Goal: Information Seeking & Learning: Learn about a topic

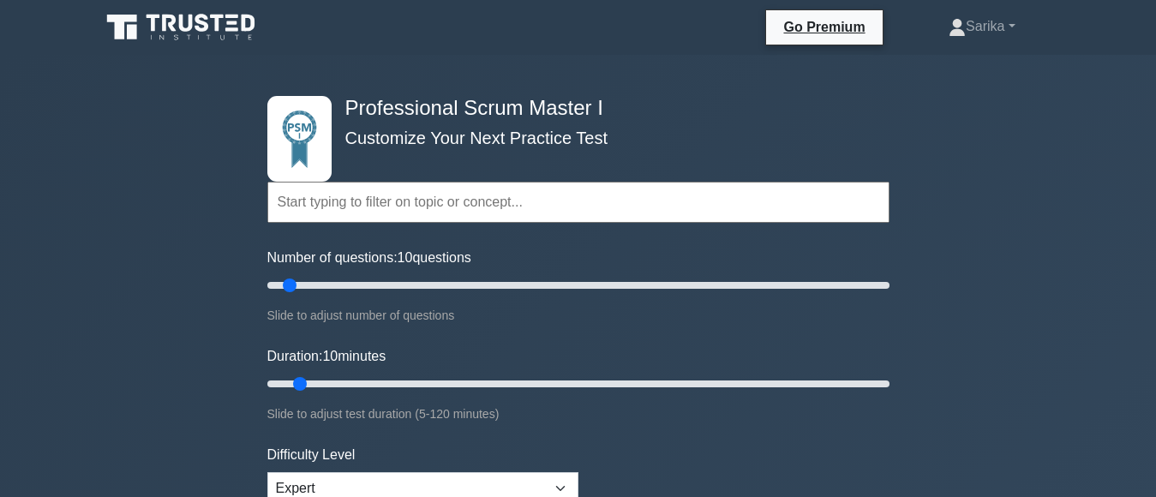
scroll to position [343, 0]
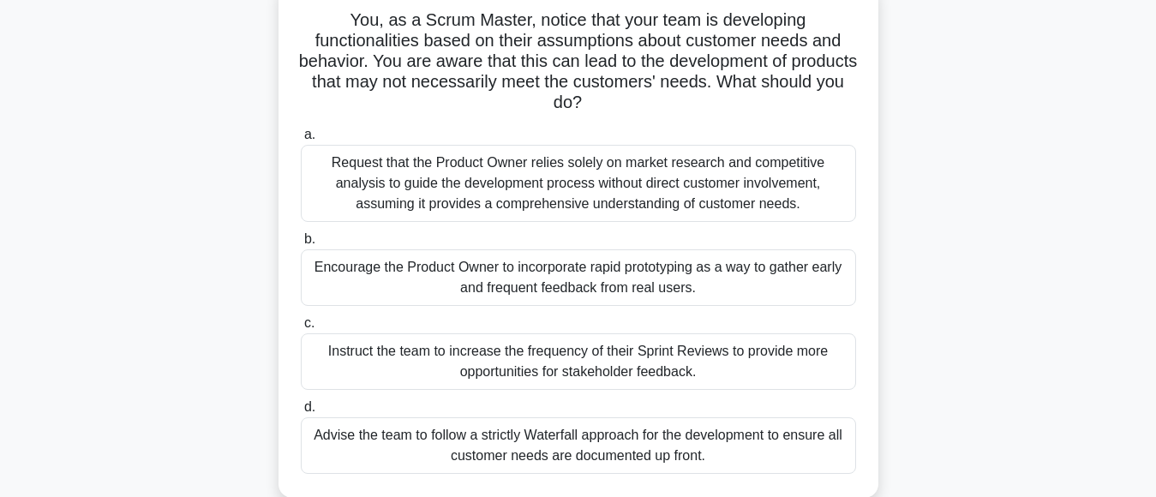
scroll to position [86, 0]
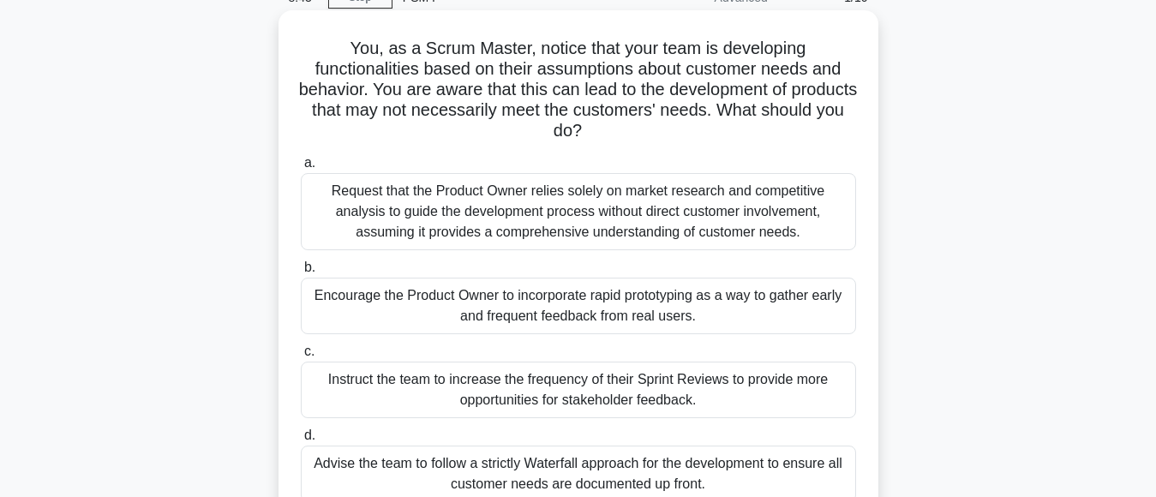
click at [576, 242] on div "Request that the Product Owner relies solely on market research and competitive…" at bounding box center [578, 211] width 555 height 77
click at [301, 169] on input "a. Request that the Product Owner relies solely on market research and competit…" at bounding box center [301, 163] width 0 height 11
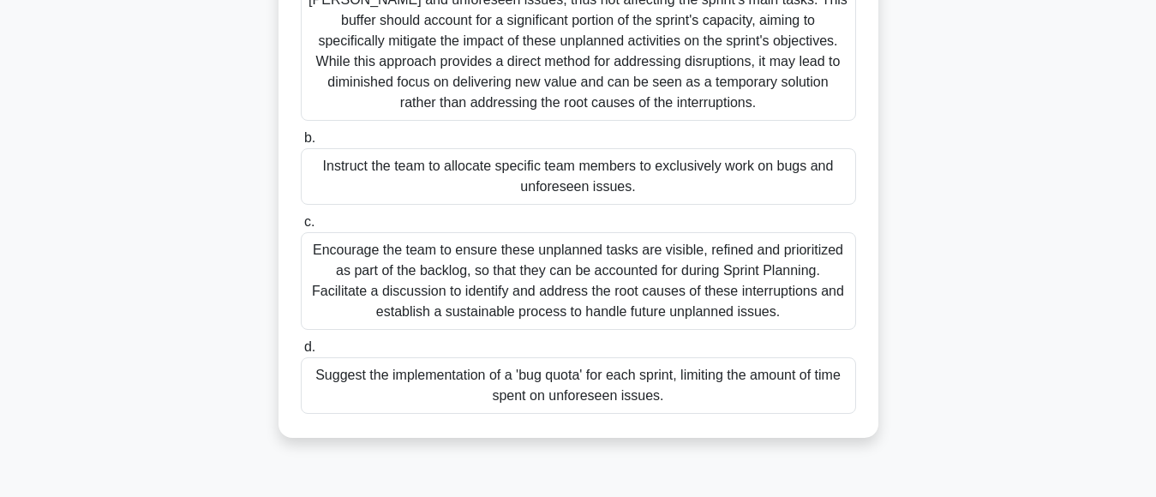
scroll to position [257, 0]
click at [526, 287] on div "Encourage the team to ensure these unplanned tasks are visible, refined and pri…" at bounding box center [578, 280] width 555 height 98
click at [301, 227] on input "c. Encourage the team to ensure these unplanned tasks are visible, refined and …" at bounding box center [301, 221] width 0 height 11
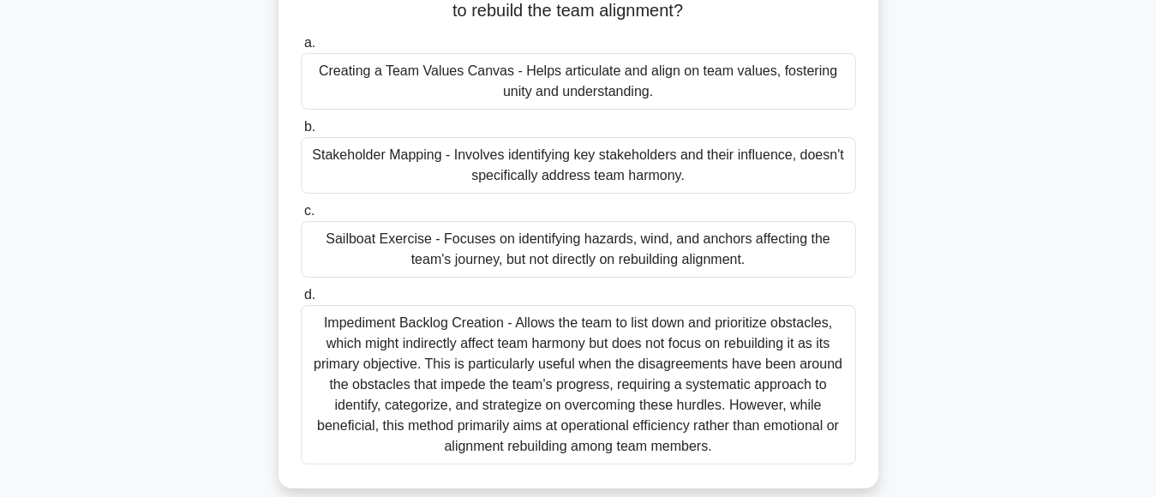
scroll to position [171, 0]
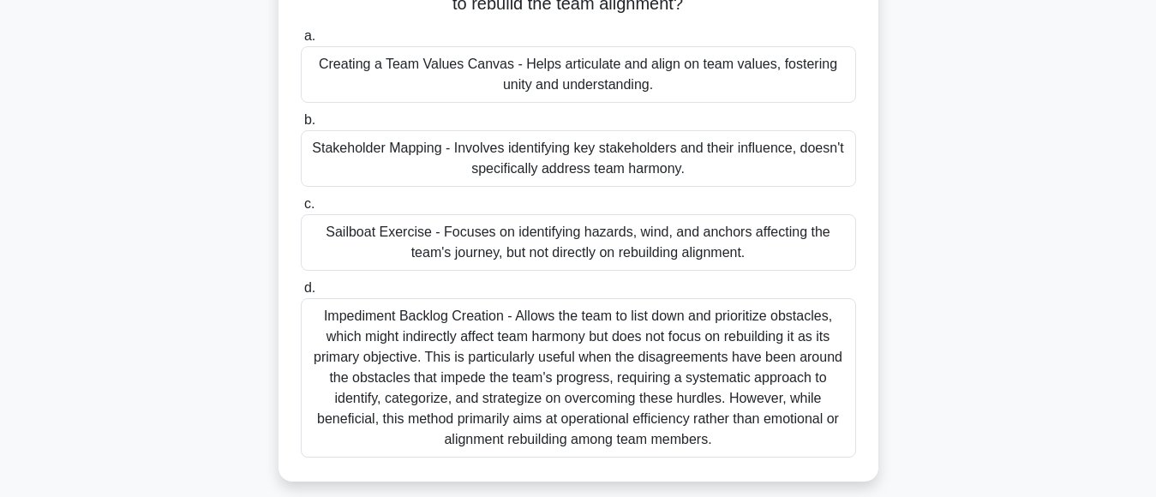
click at [506, 345] on div "Impediment Backlog Creation - Allows the team to list down and prioritize obsta…" at bounding box center [578, 377] width 555 height 159
click at [301, 294] on input "d. Impediment Backlog Creation - Allows the team to list down and prioritize ob…" at bounding box center [301, 288] width 0 height 11
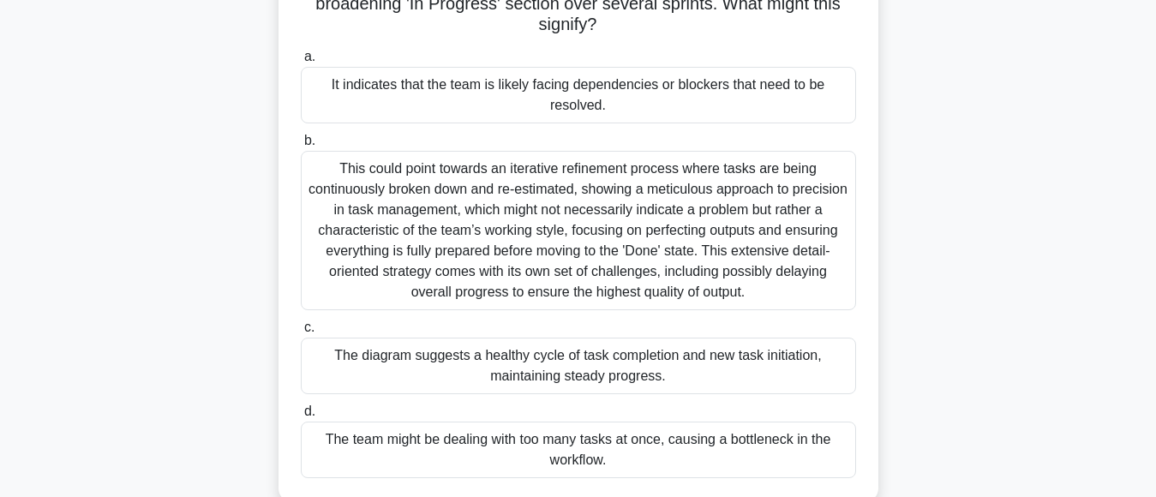
scroll to position [0, 0]
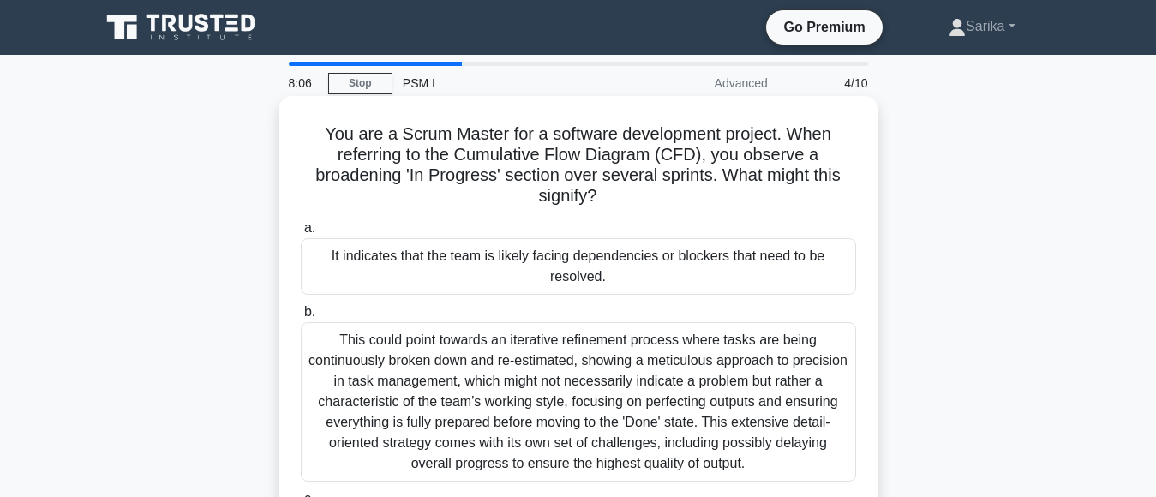
click at [497, 359] on div "This could point towards an iterative refinement process where tasks are being …" at bounding box center [578, 401] width 555 height 159
click at [301, 318] on input "b. This could point towards an iterative refinement process where tasks are bei…" at bounding box center [301, 312] width 0 height 11
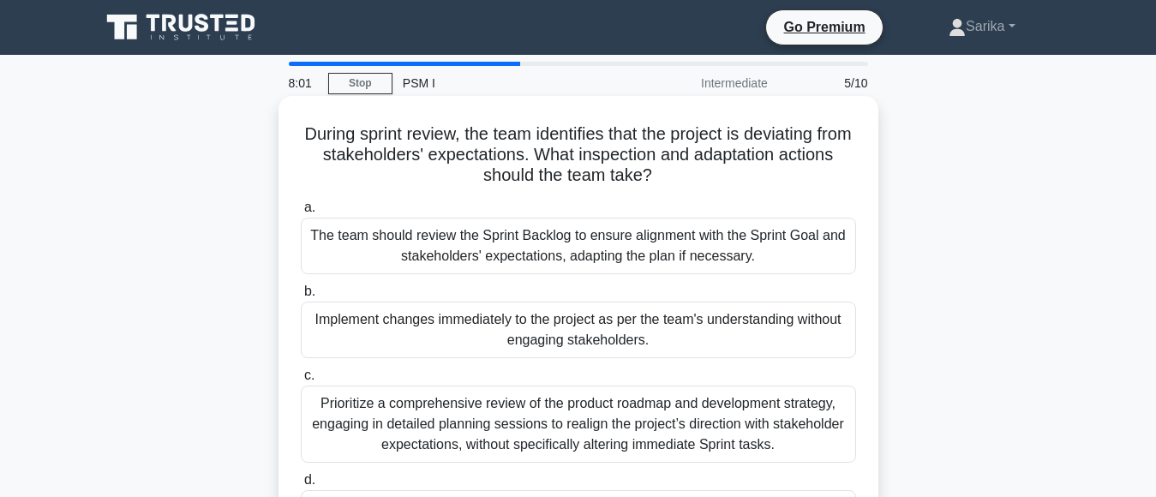
click at [504, 327] on div "Implement changes immediately to the project as per the team's understanding wi…" at bounding box center [578, 330] width 555 height 57
click at [301, 297] on input "b. Implement changes immediately to the project as per the team's understanding…" at bounding box center [301, 291] width 0 height 11
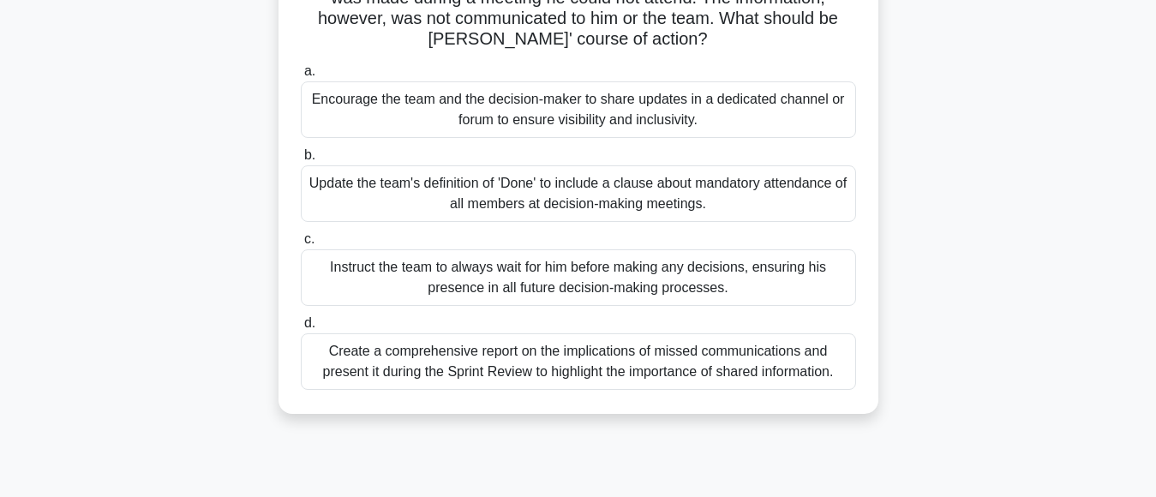
scroll to position [171, 0]
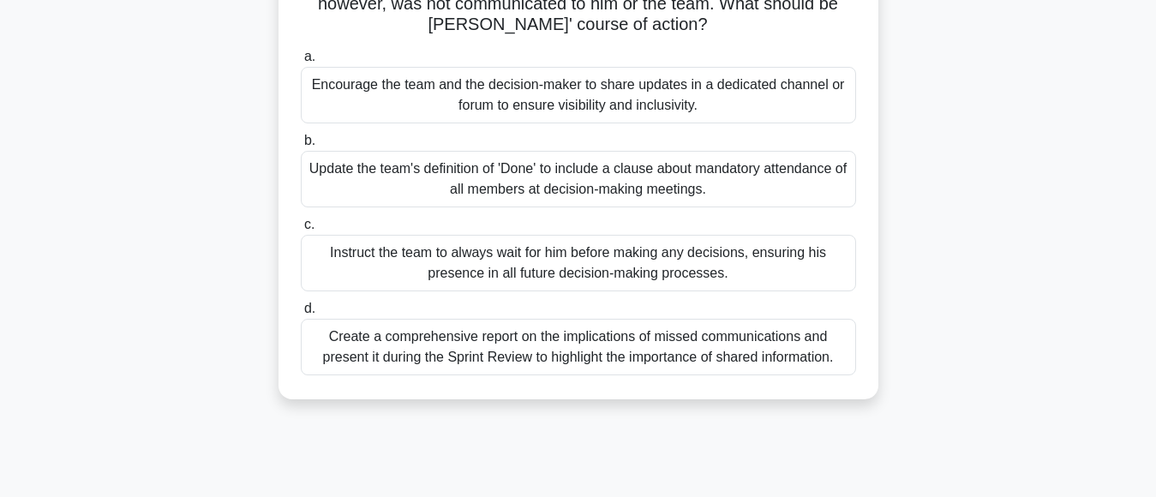
click at [661, 324] on div "Create a comprehensive report on the implications of missed communications and …" at bounding box center [578, 347] width 555 height 57
click at [301, 314] on input "d. Create a comprehensive report on the implications of missed communications a…" at bounding box center [301, 308] width 0 height 11
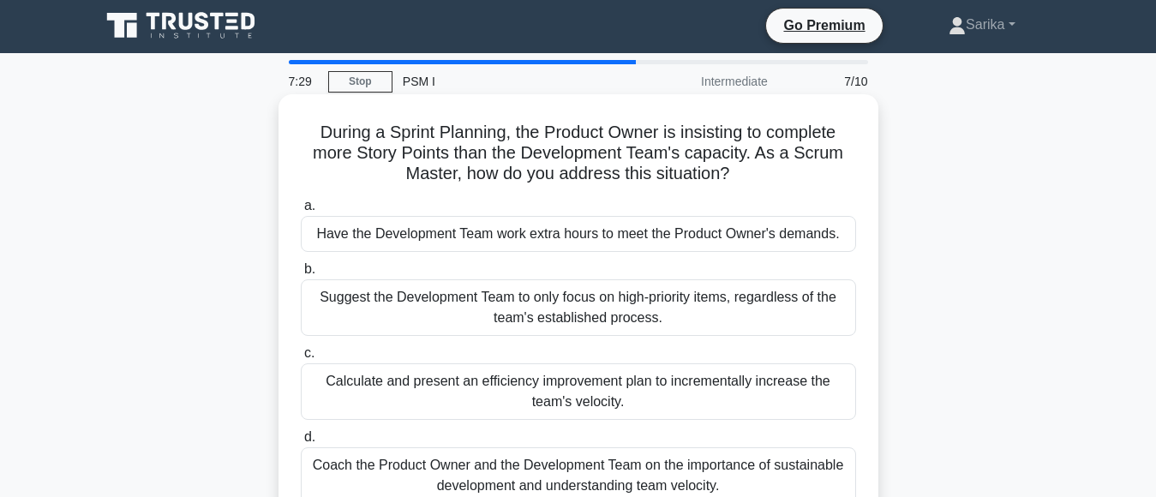
scroll to position [0, 0]
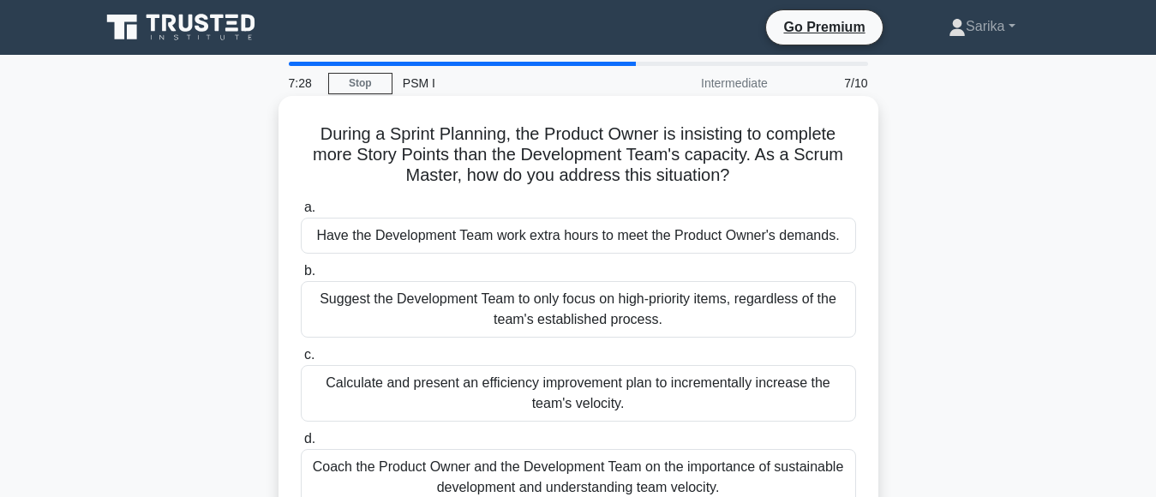
click at [676, 323] on div "Suggest the Development Team to only focus on high-priority items, regardless o…" at bounding box center [578, 309] width 555 height 57
click at [301, 277] on input "b. Suggest the Development Team to only focus on high-priority items, regardles…" at bounding box center [301, 271] width 0 height 11
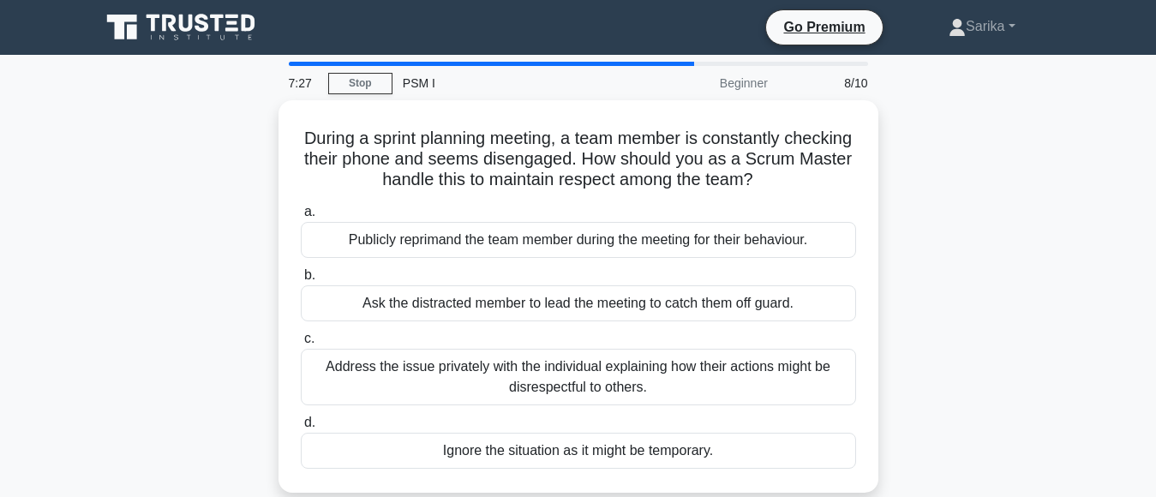
click at [676, 323] on div "a. Publicly reprimand the team member during the meeting for their behaviour. b…" at bounding box center [578, 335] width 576 height 274
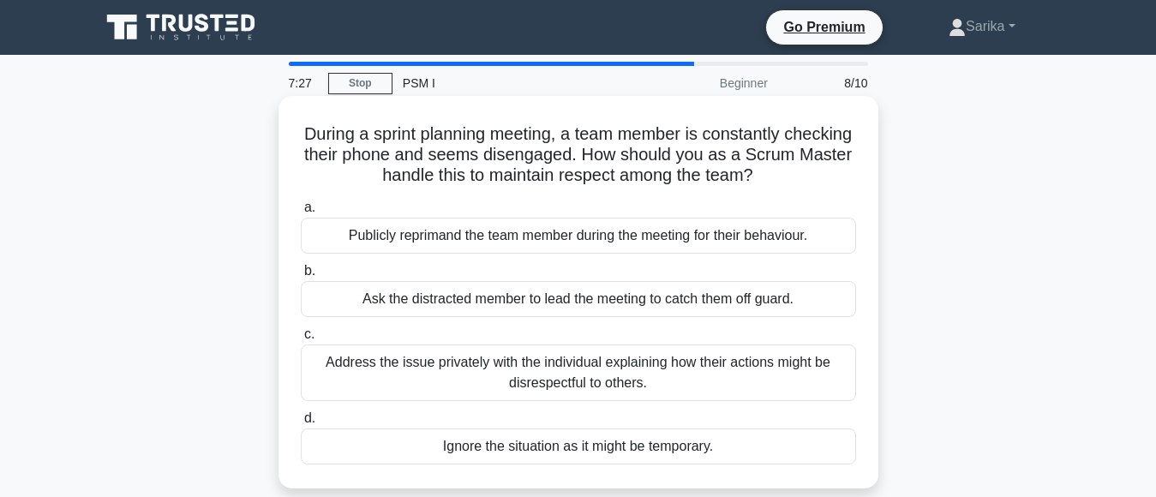
click at [685, 307] on div "Ask the distracted member to lead the meeting to catch them off guard." at bounding box center [578, 299] width 555 height 36
click at [301, 277] on input "b. Ask the distracted member to lead the meeting to catch them off guard." at bounding box center [301, 271] width 0 height 11
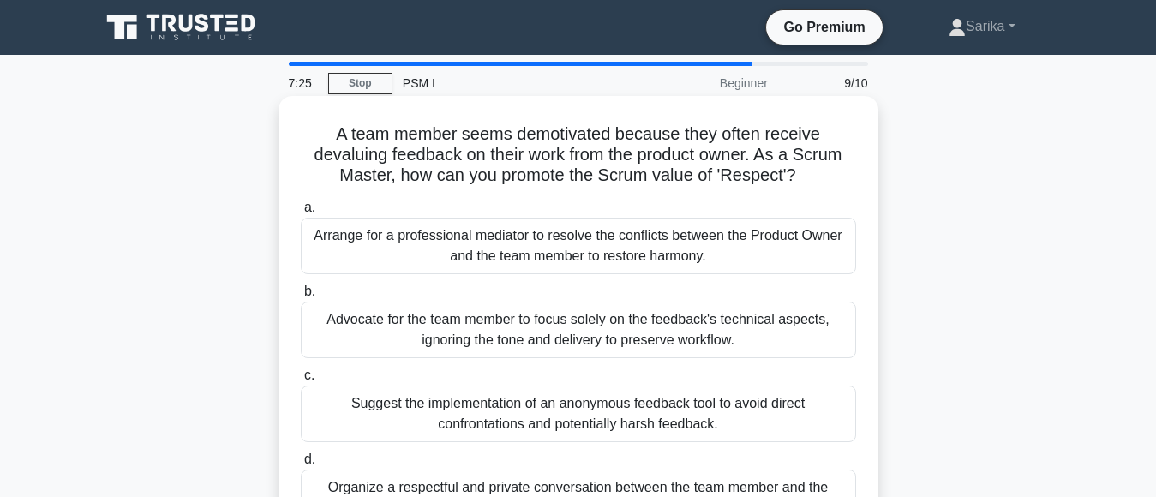
click at [678, 334] on div "Advocate for the team member to focus solely on the feedback's technical aspect…" at bounding box center [578, 330] width 555 height 57
click at [301, 297] on input "b. Advocate for the team member to focus solely on the feedback's technical asp…" at bounding box center [301, 291] width 0 height 11
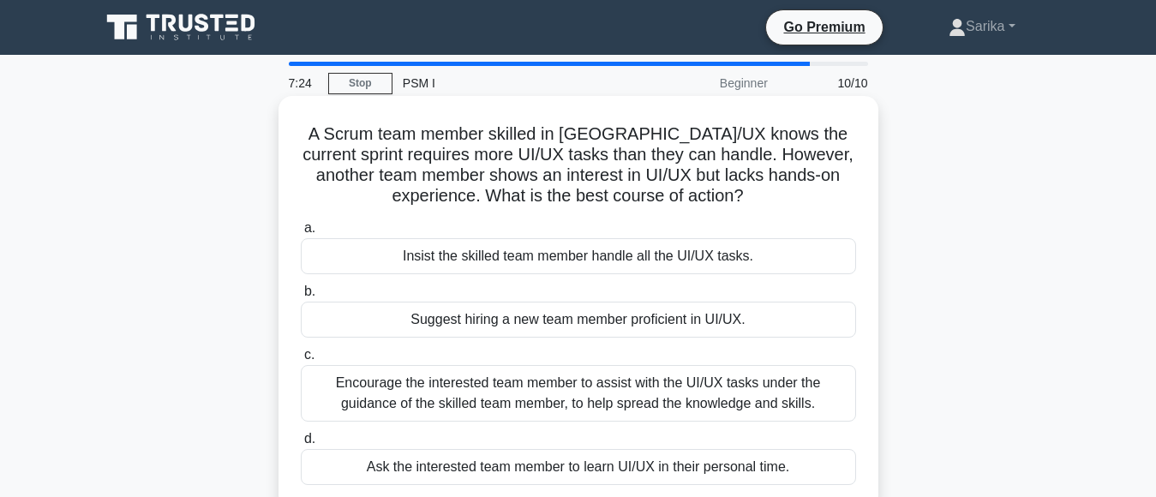
click at [674, 364] on label "c. Encourage the interested team member to assist with the UI/UX tasks under th…" at bounding box center [578, 382] width 555 height 77
click at [301, 361] on input "c. Encourage the interested team member to assist with the UI/UX tasks under th…" at bounding box center [301, 355] width 0 height 11
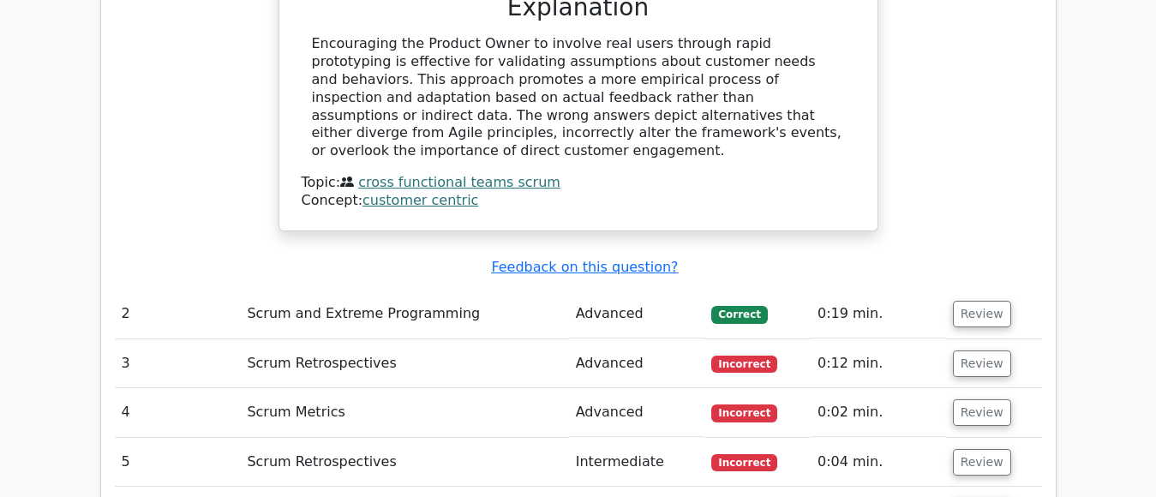
scroll to position [2057, 0]
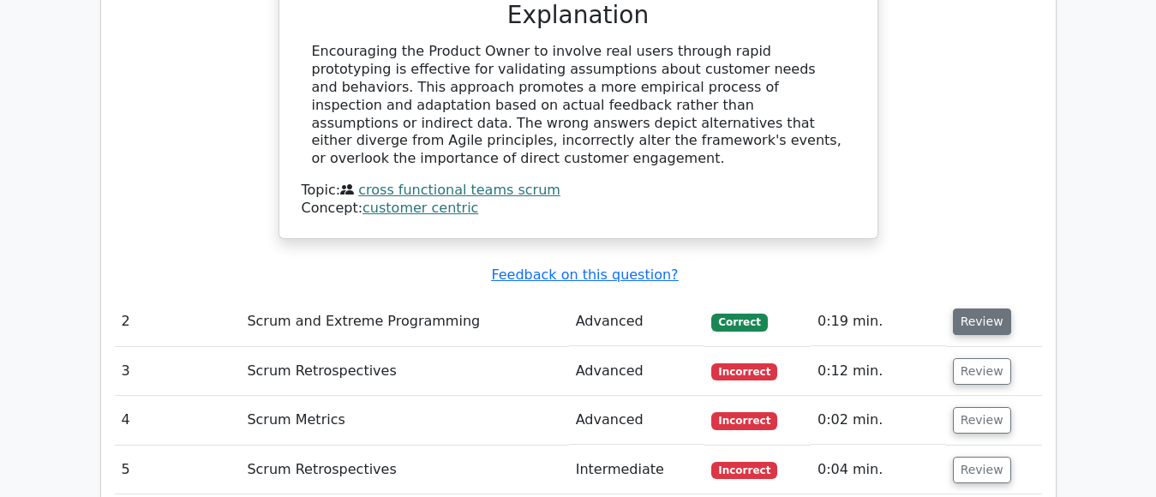
click at [974, 308] on button "Review" at bounding box center [982, 321] width 58 height 27
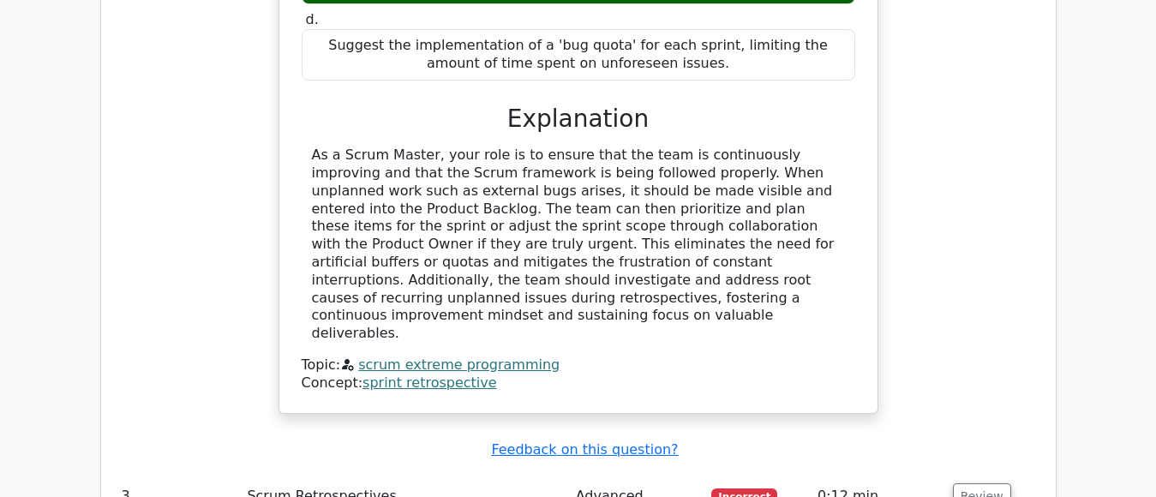
scroll to position [2999, 0]
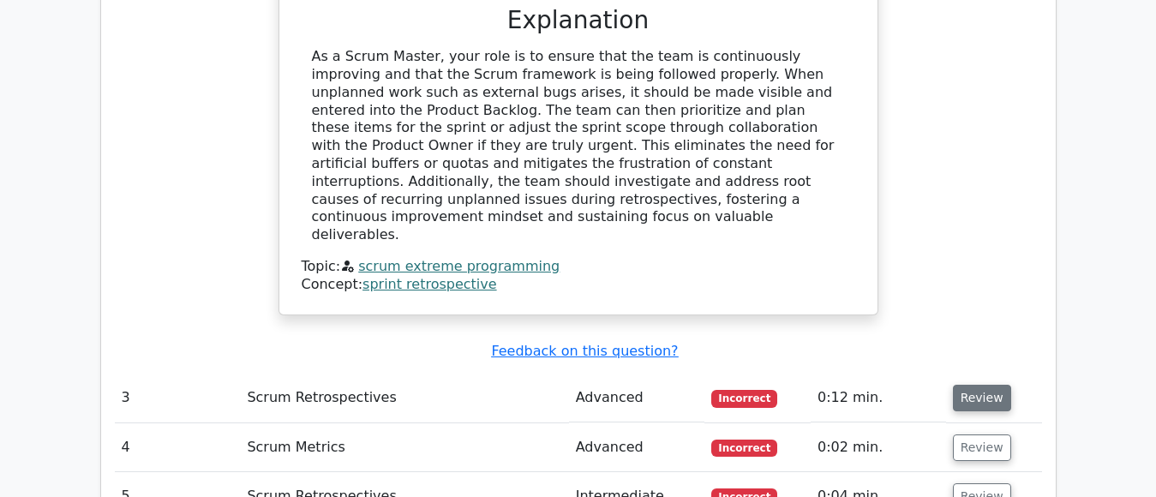
click at [981, 385] on button "Review" at bounding box center [982, 398] width 58 height 27
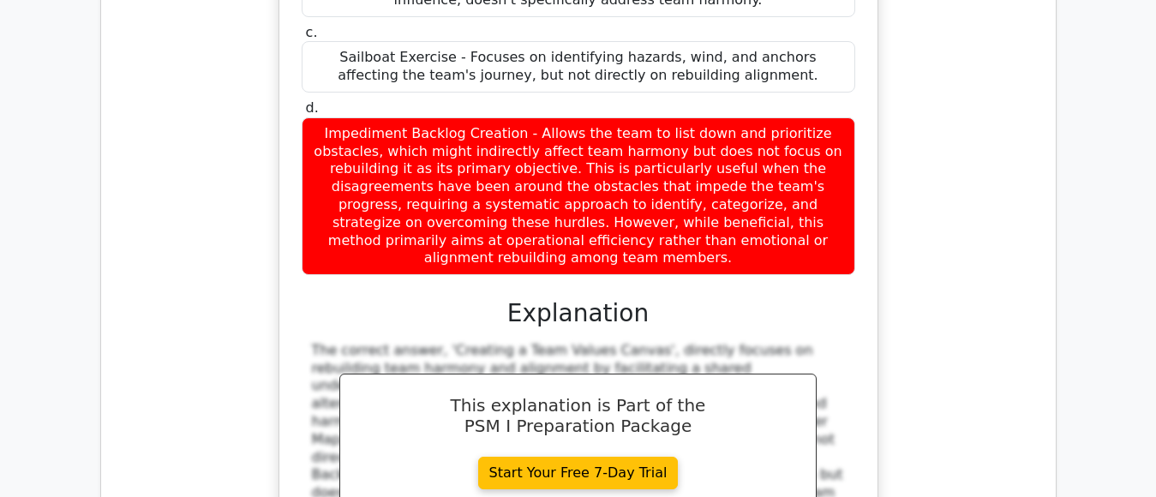
scroll to position [3856, 0]
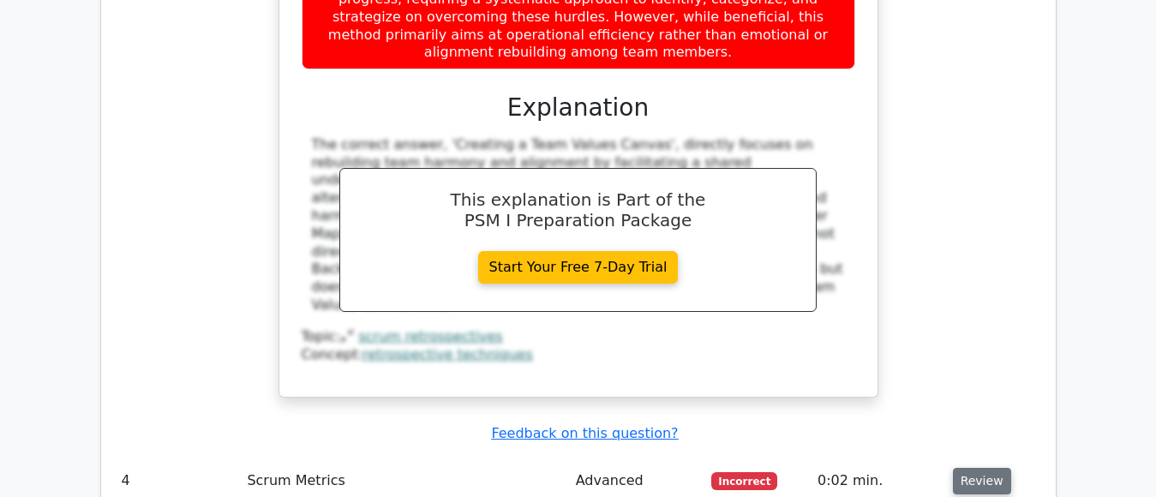
click at [970, 468] on button "Review" at bounding box center [982, 481] width 58 height 27
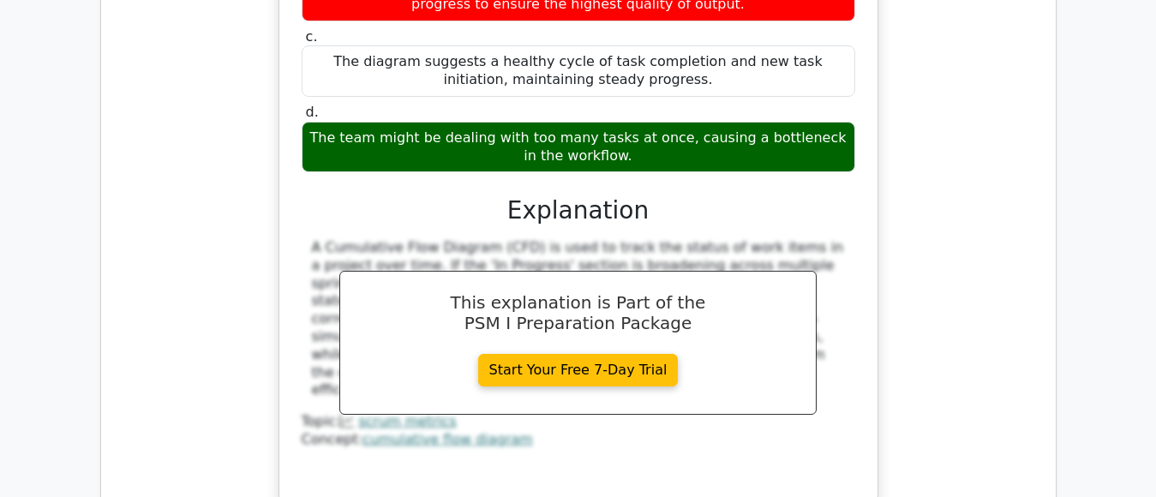
scroll to position [4799, 0]
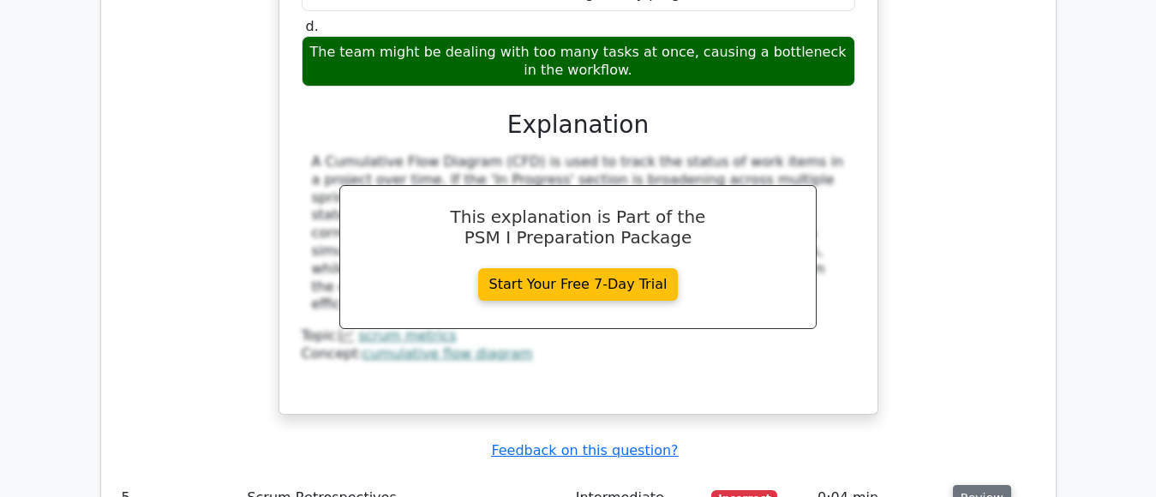
click at [966, 485] on button "Review" at bounding box center [982, 498] width 58 height 27
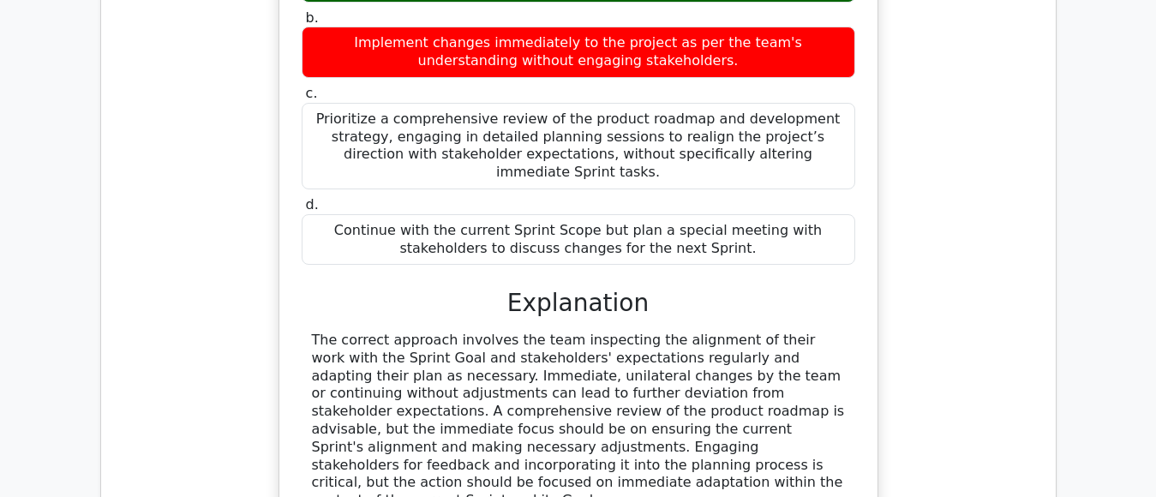
scroll to position [5741, 0]
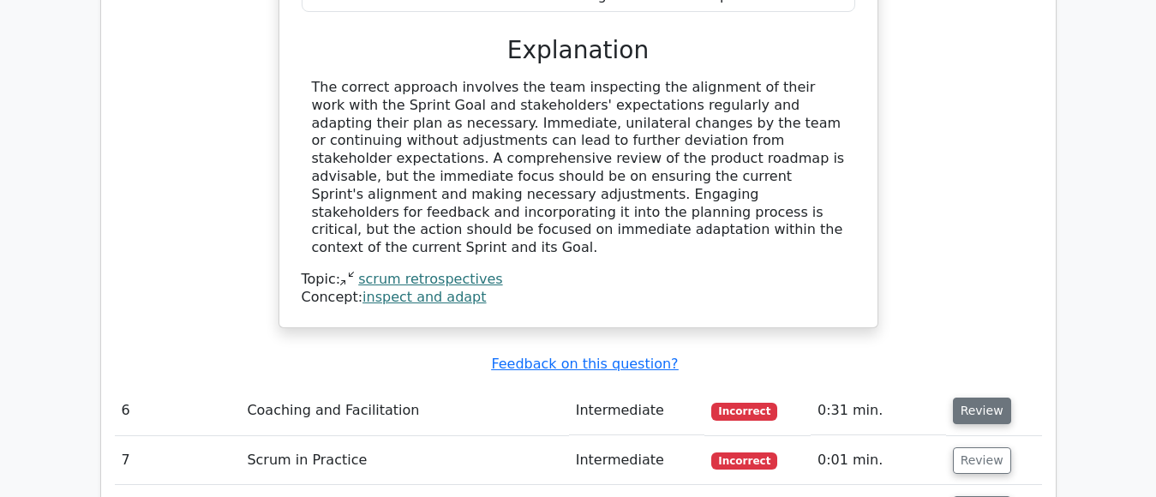
click at [973, 398] on button "Review" at bounding box center [982, 411] width 58 height 27
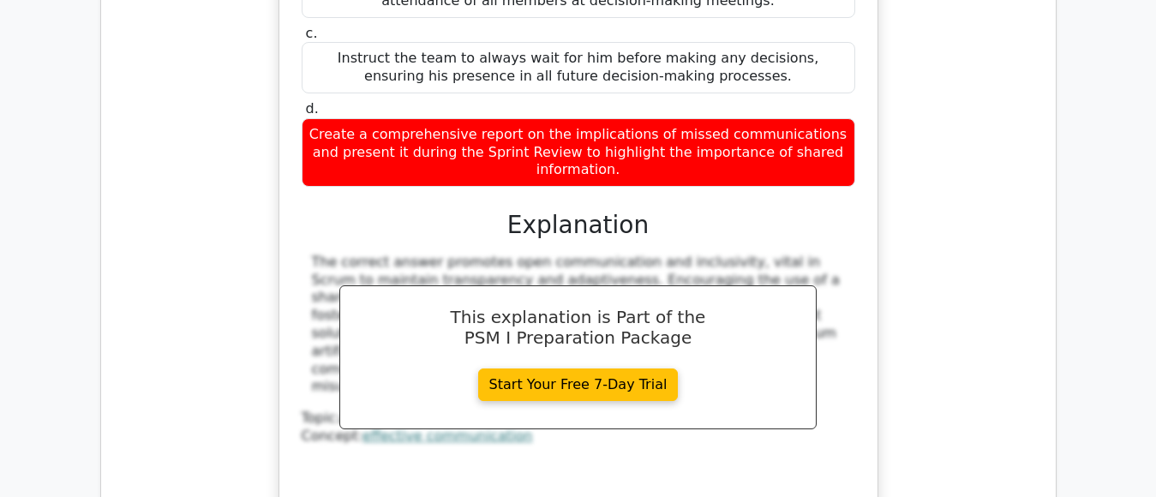
scroll to position [6513, 0]
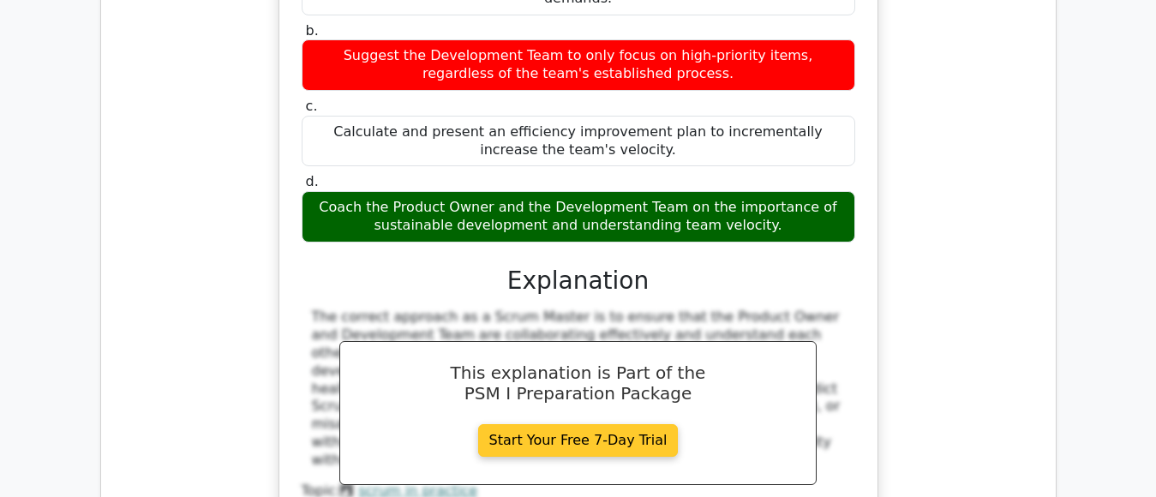
scroll to position [7370, 0]
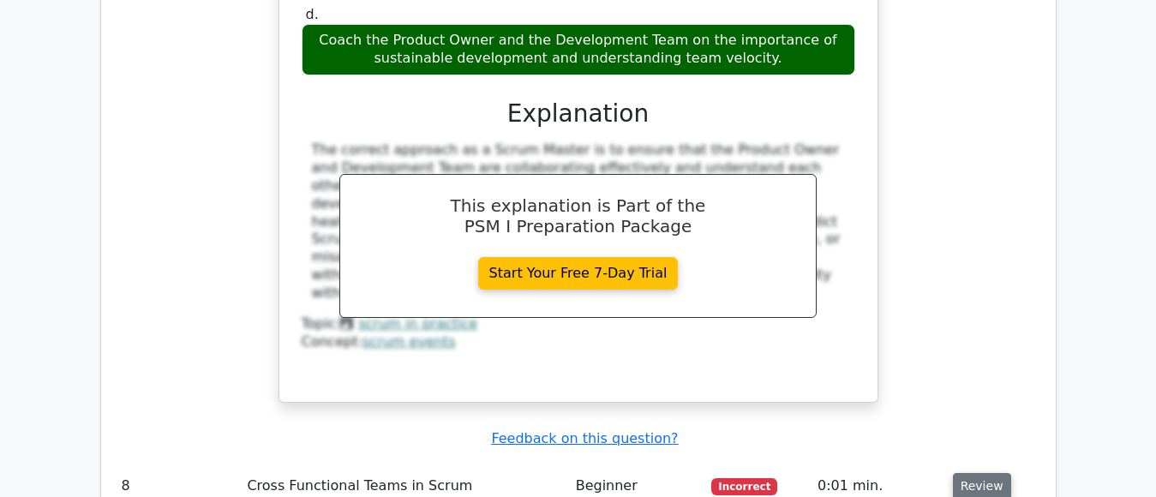
click at [960, 473] on button "Review" at bounding box center [982, 486] width 58 height 27
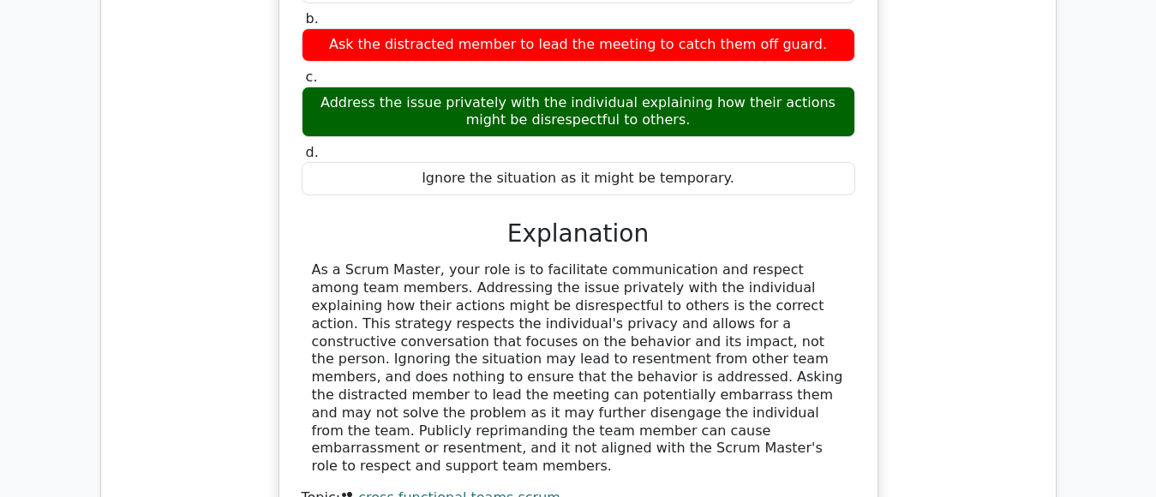
scroll to position [8141, 0]
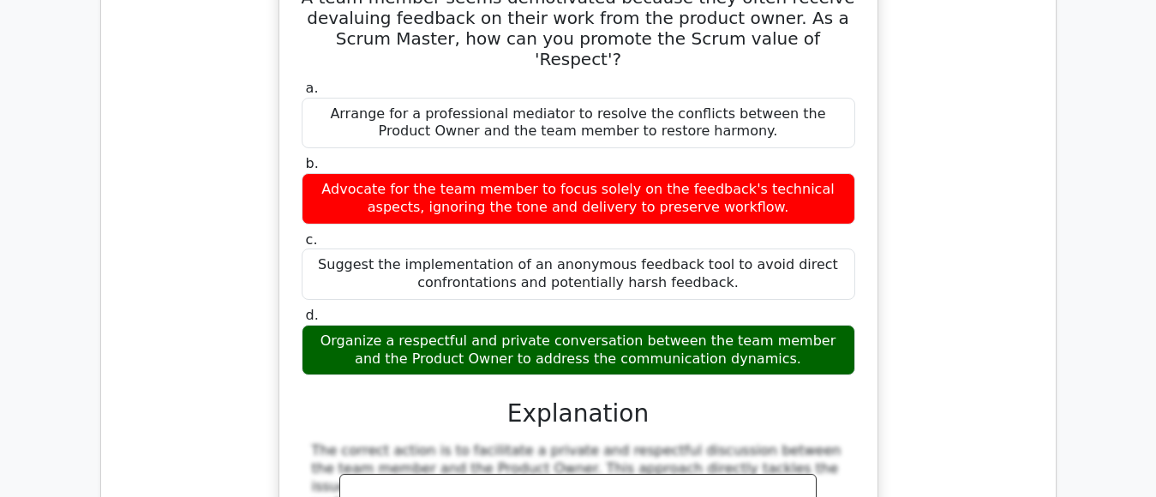
scroll to position [8826, 0]
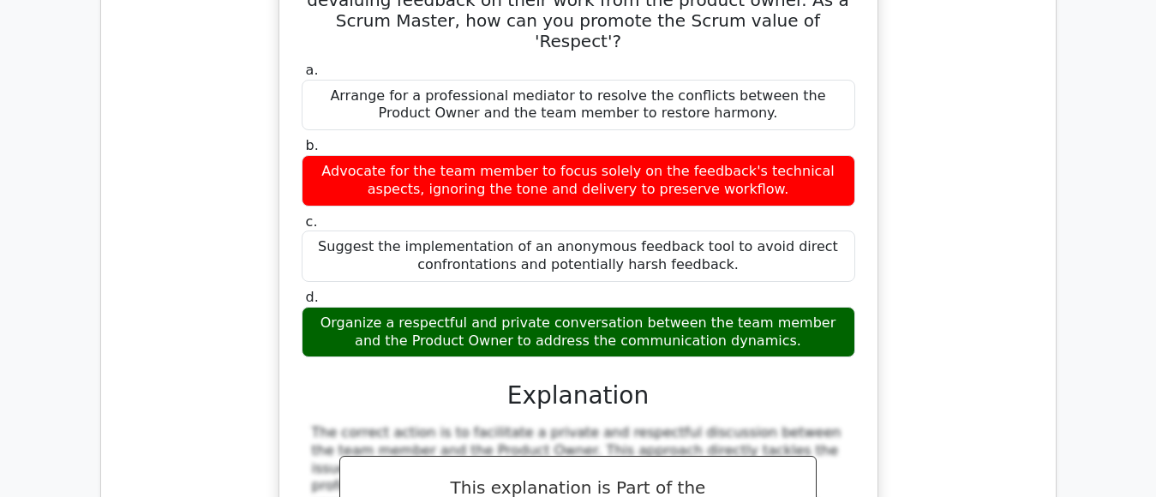
scroll to position [8655, 0]
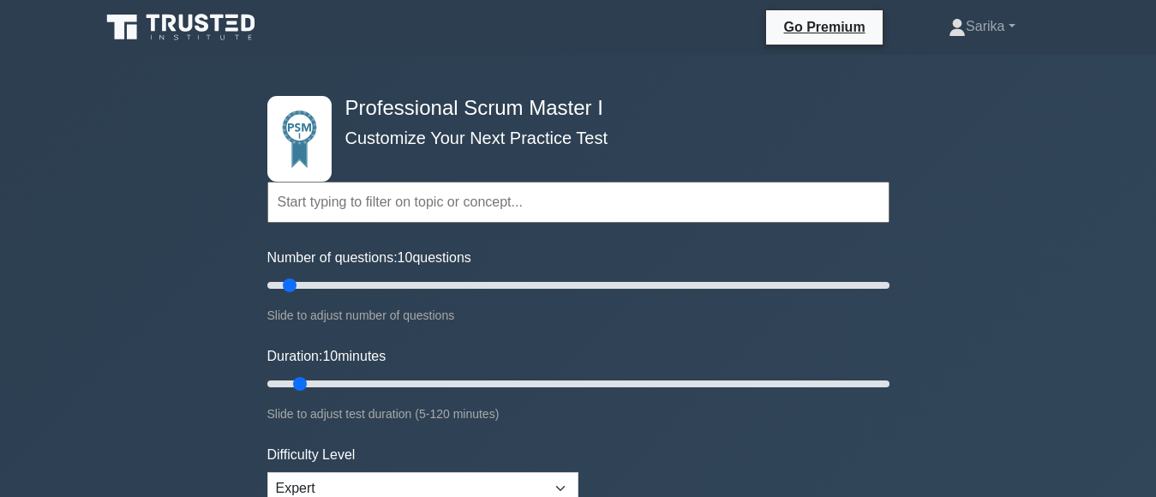
scroll to position [257, 0]
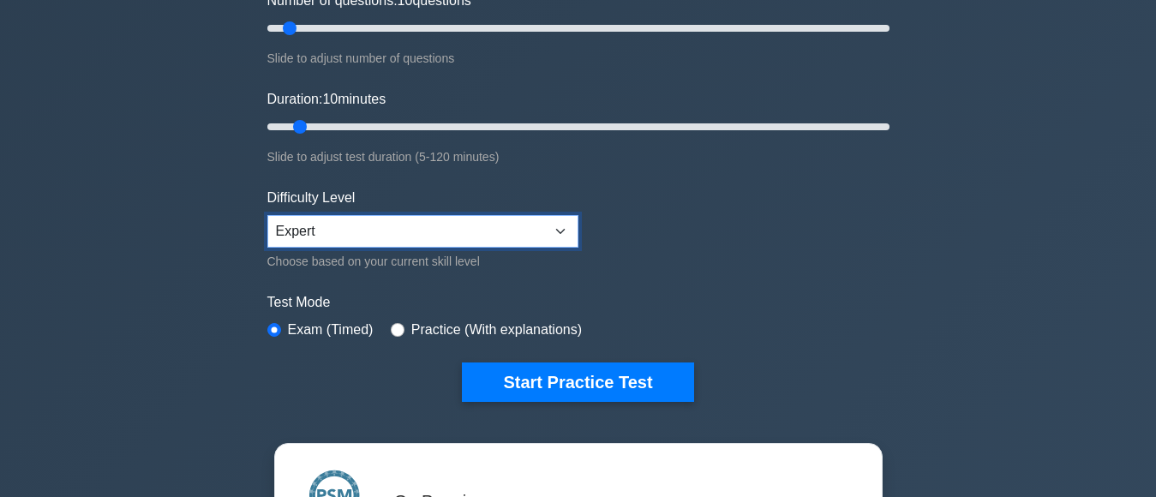
click at [391, 222] on select "Beginner Intermediate Expert" at bounding box center [422, 231] width 311 height 33
select select "intermediate"
click at [267, 215] on select "Beginner Intermediate Expert" at bounding box center [422, 231] width 311 height 33
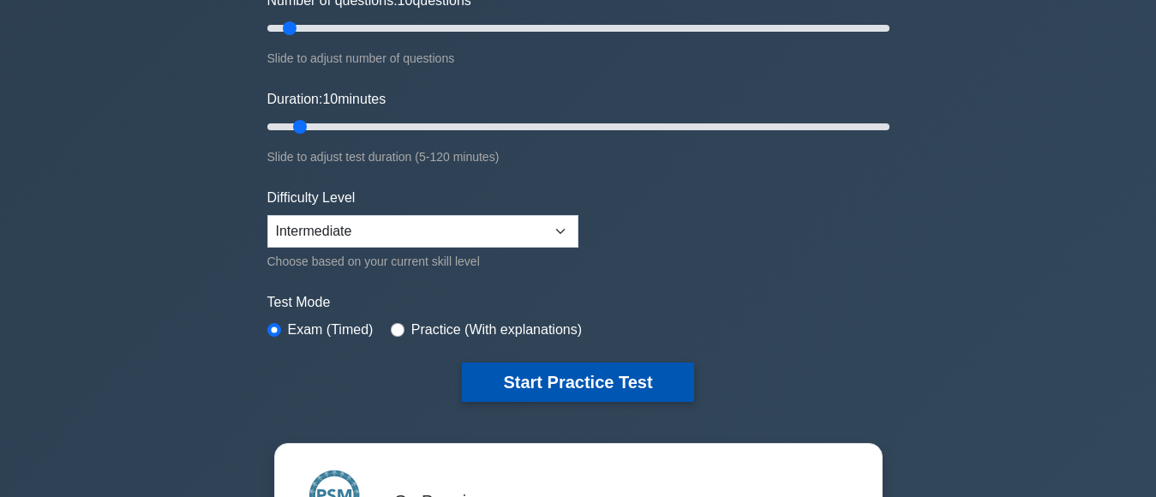
click at [608, 382] on button "Start Practice Test" at bounding box center [577, 381] width 231 height 39
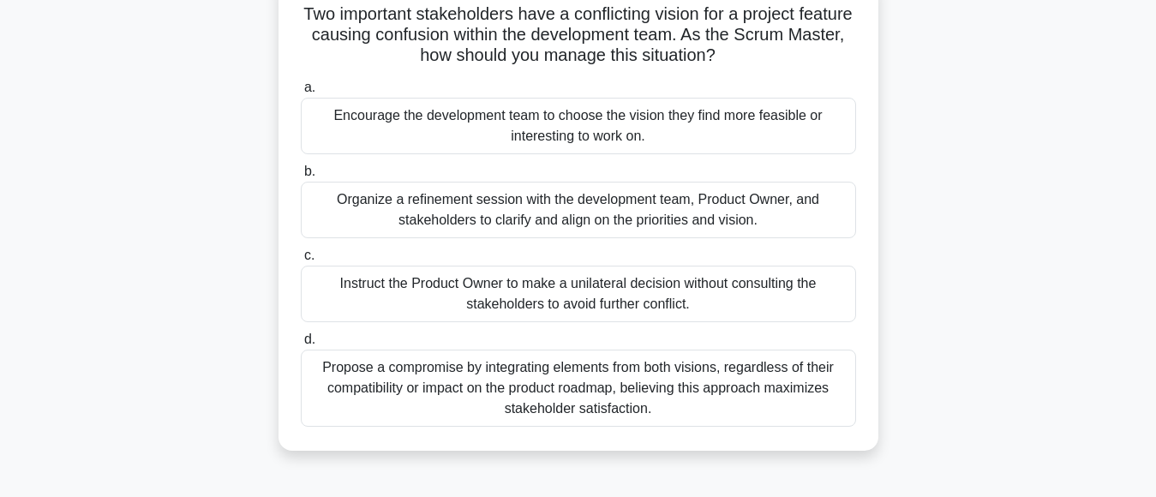
scroll to position [86, 0]
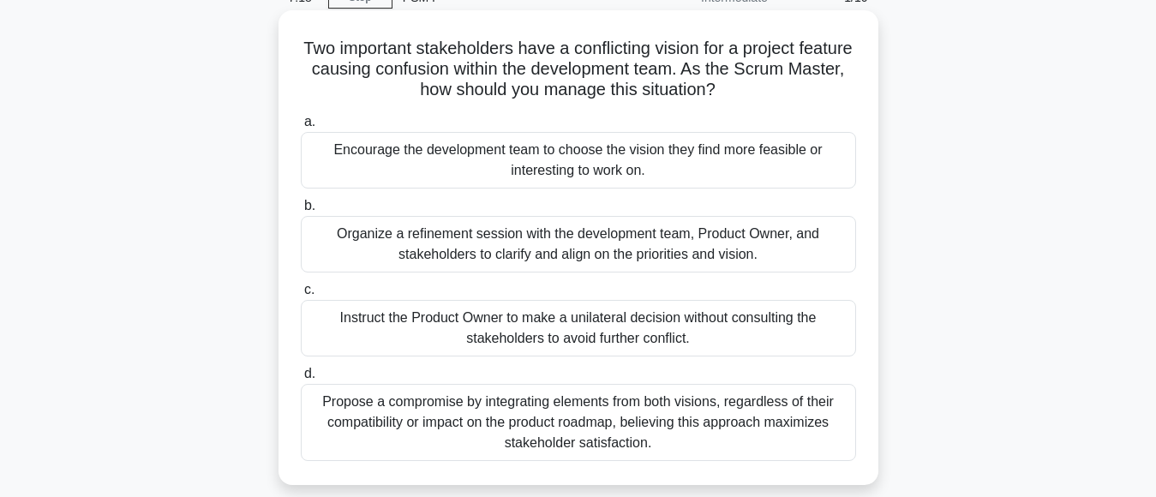
click at [560, 330] on div "Instruct the Product Owner to make a unilateral decision without consulting the…" at bounding box center [578, 328] width 555 height 57
click at [301, 296] on input "c. Instruct the Product Owner to make a unilateral decision without consulting …" at bounding box center [301, 289] width 0 height 11
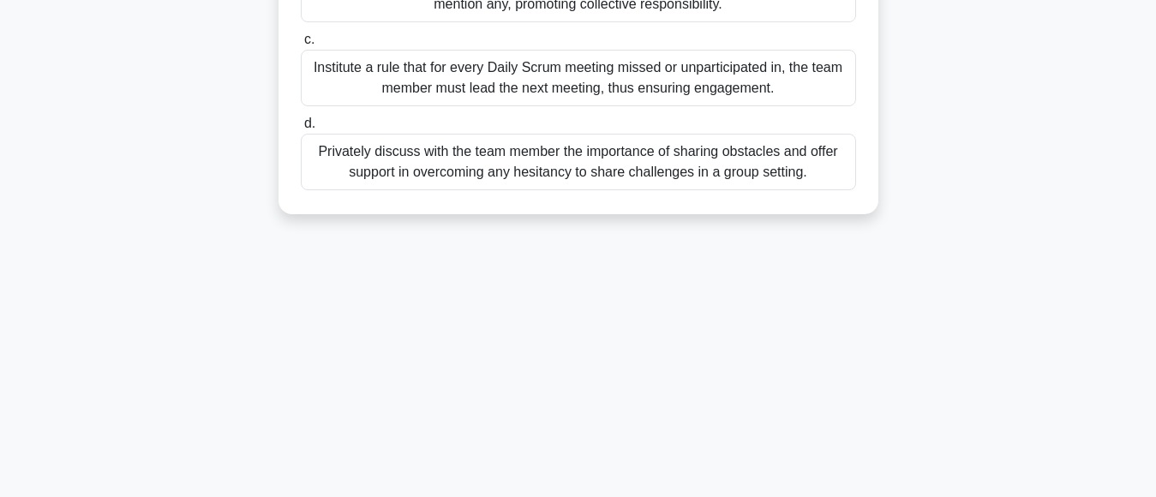
scroll to position [343, 0]
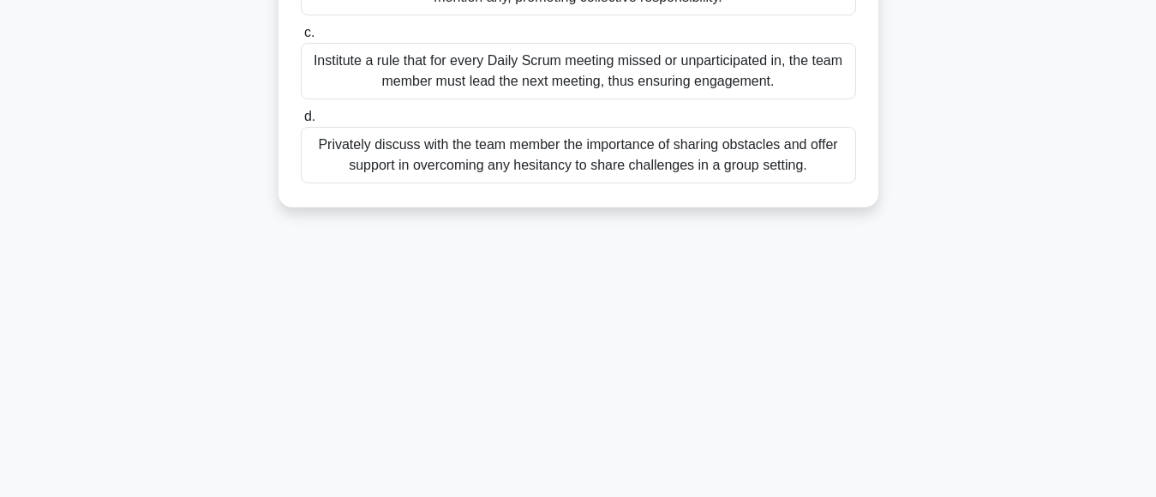
click at [614, 187] on div "a. Introduce a new policy requiring team members to submit a written report of …" at bounding box center [578, 19] width 576 height 336
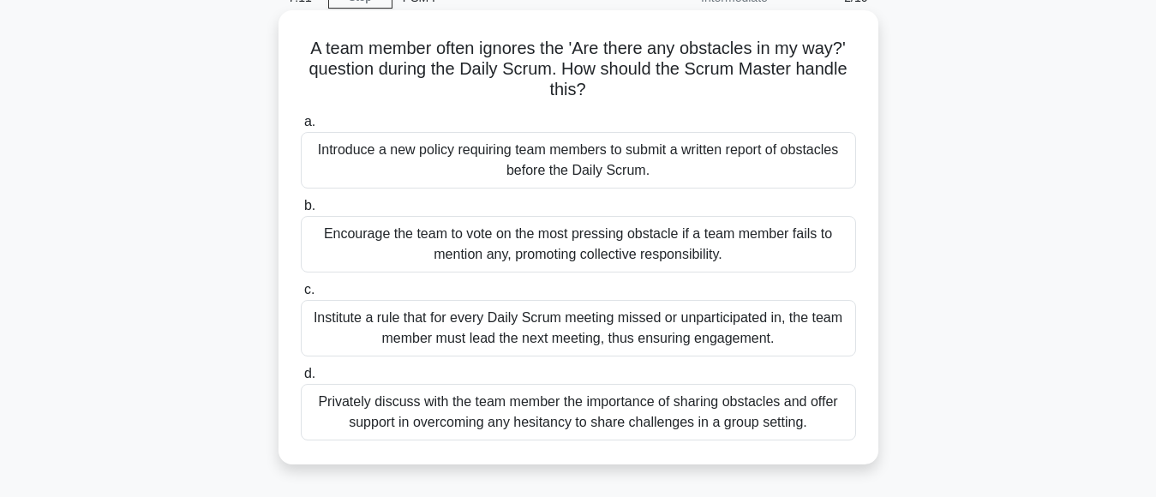
click at [577, 207] on label "b. Encourage the team to vote on the most pressing obstacle if a team member fa…" at bounding box center [578, 233] width 555 height 77
click at [301, 207] on input "b. Encourage the team to vote on the most pressing obstacle if a team member fa…" at bounding box center [301, 206] width 0 height 11
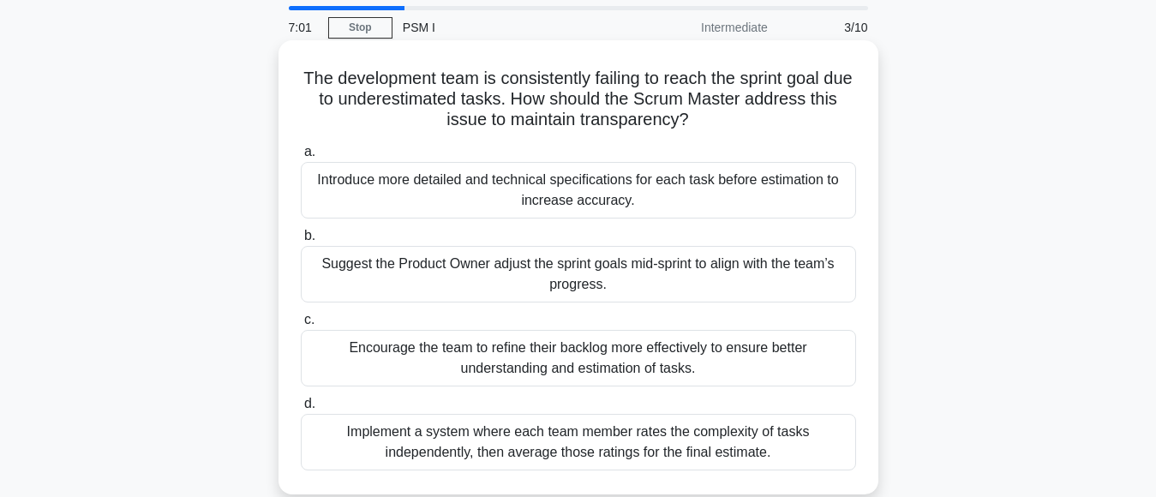
scroll to position [86, 0]
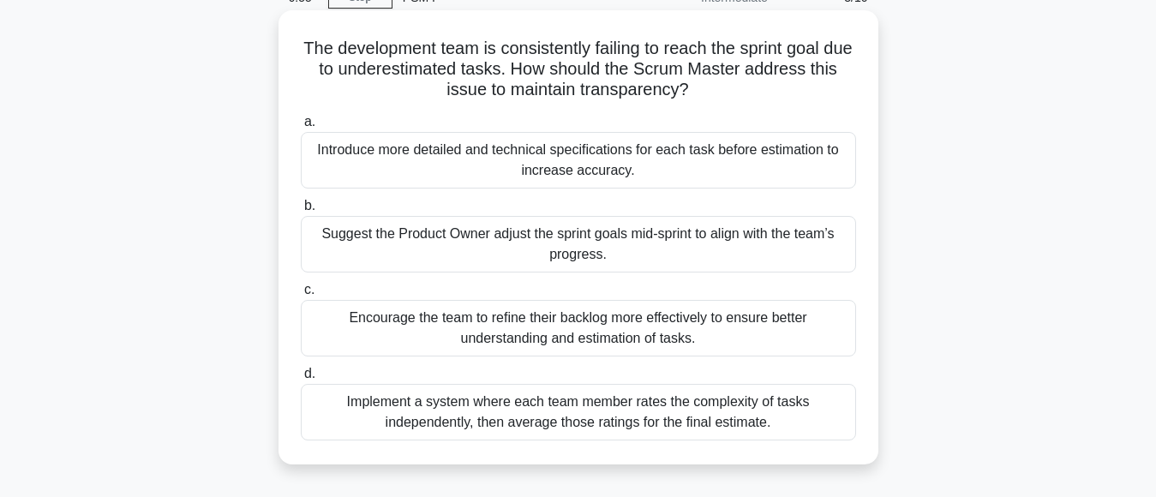
click at [498, 328] on div "Encourage the team to refine their backlog more effectively to ensure better un…" at bounding box center [578, 328] width 555 height 57
click at [301, 296] on input "c. Encourage the team to refine their backlog more effectively to ensure better…" at bounding box center [301, 289] width 0 height 11
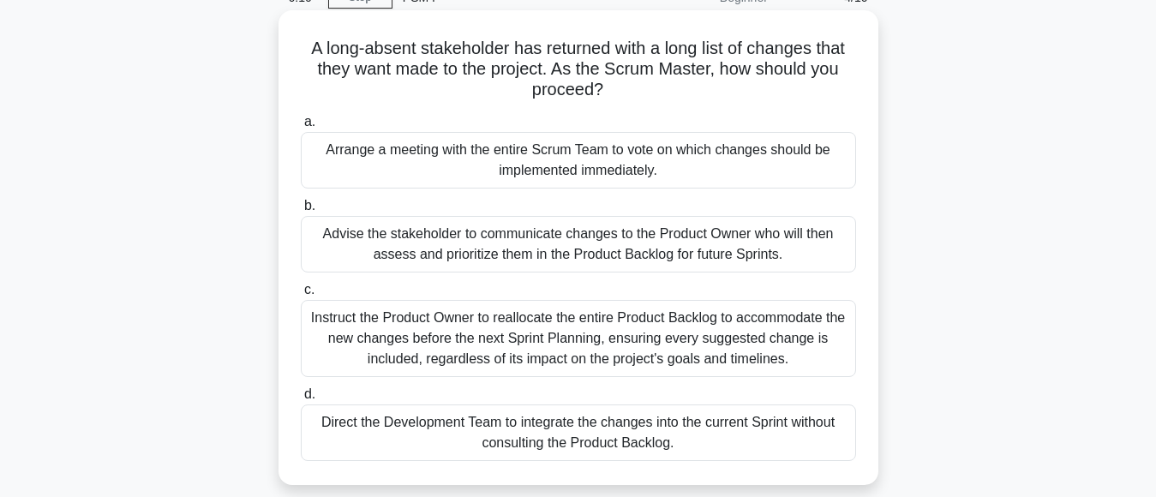
click at [404, 255] on div "Advise the stakeholder to communicate changes to the Product Owner who will the…" at bounding box center [578, 244] width 555 height 57
click at [301, 212] on input "b. Advise the stakeholder to communicate changes to the Product Owner who will …" at bounding box center [301, 206] width 0 height 11
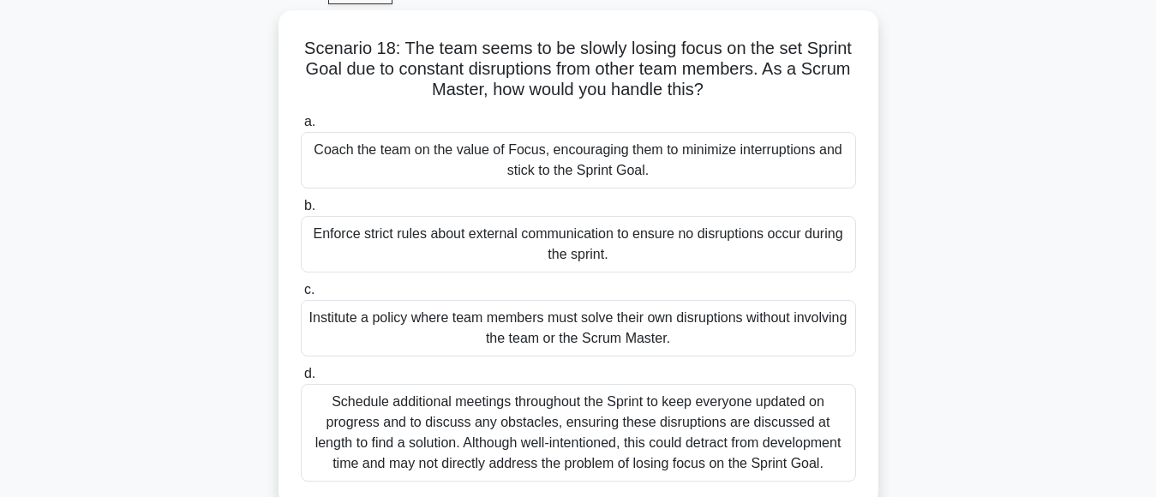
scroll to position [0, 0]
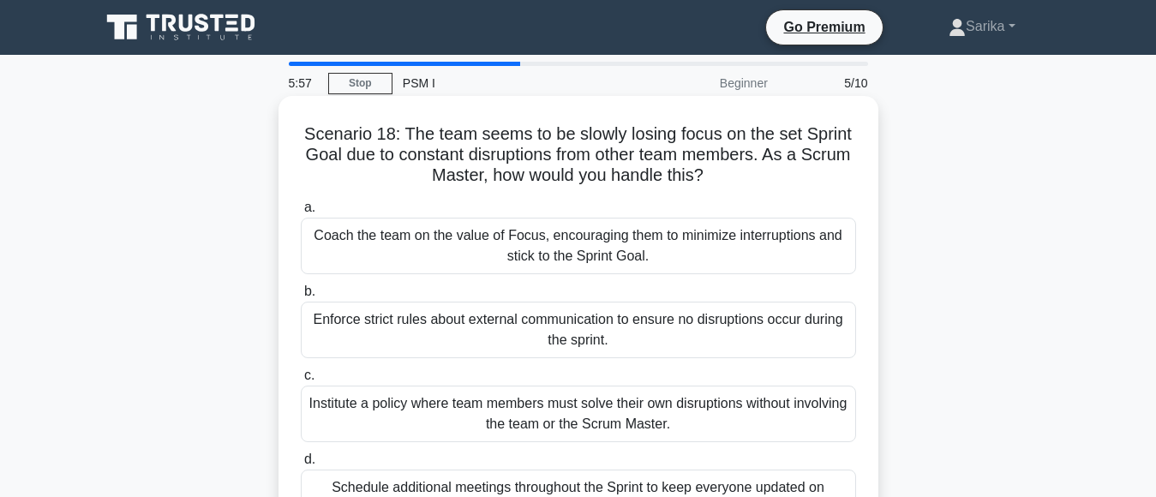
click at [404, 251] on div "Coach the team on the value of Focus, encouraging them to minimize interruption…" at bounding box center [578, 246] width 555 height 57
click at [301, 213] on input "a. Coach the team on the value of Focus, encouraging them to minimize interrupt…" at bounding box center [301, 207] width 0 height 11
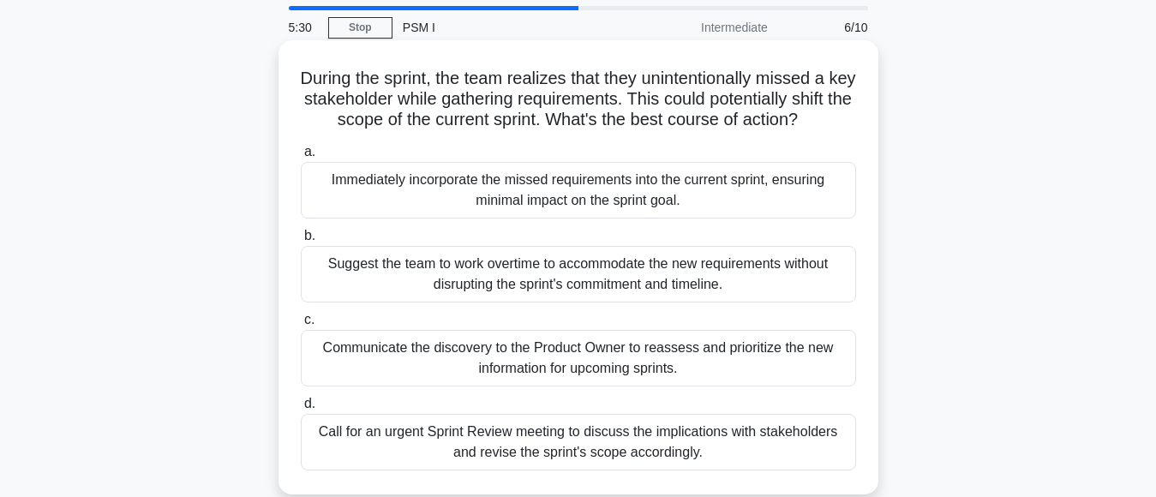
scroll to position [86, 0]
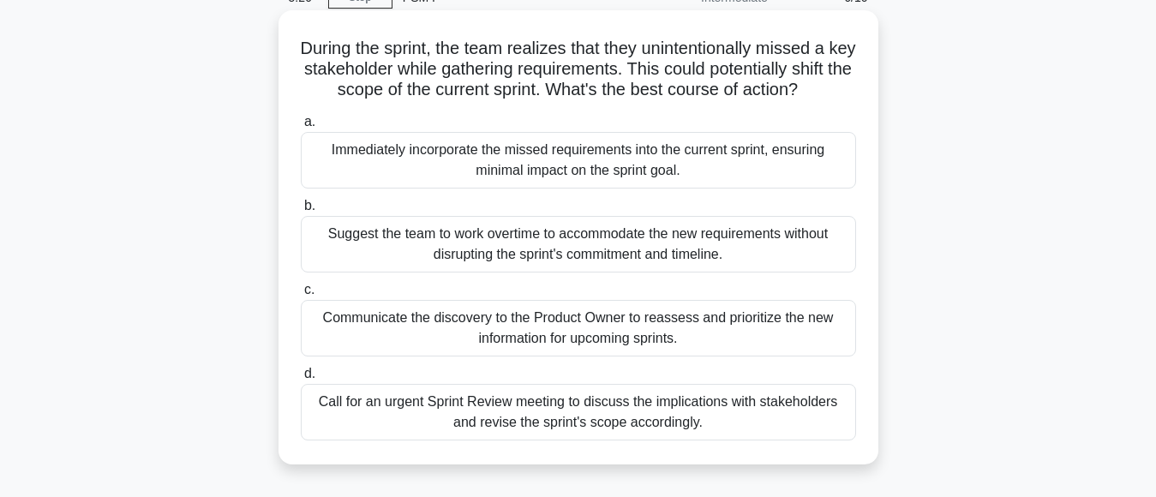
click at [506, 268] on div "Suggest the team to work overtime to accommodate the new requirements without d…" at bounding box center [578, 244] width 555 height 57
click at [301, 212] on input "b. Suggest the team to work overtime to accommodate the new requirements withou…" at bounding box center [301, 206] width 0 height 11
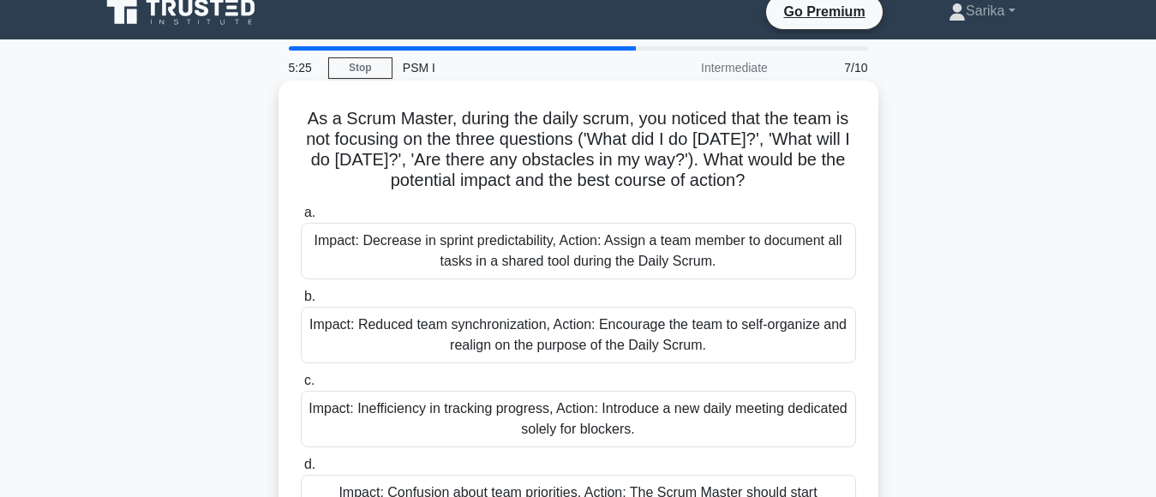
scroll to position [0, 0]
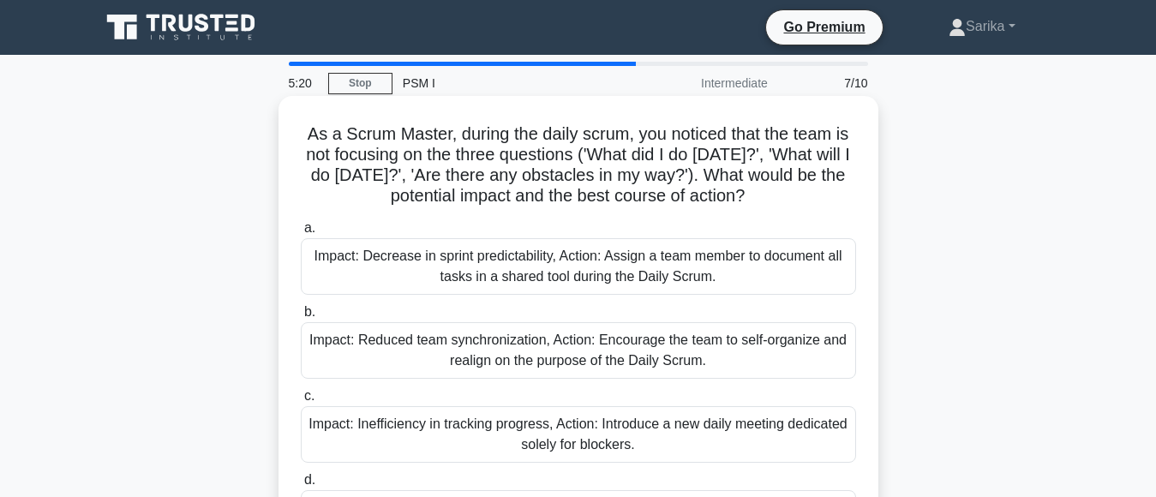
click at [512, 275] on div "Impact: Decrease in sprint predictability, Action: Assign a team member to docu…" at bounding box center [578, 266] width 555 height 57
click at [301, 234] on input "a. Impact: Decrease in sprint predictability, Action: Assign a team member to d…" at bounding box center [301, 228] width 0 height 11
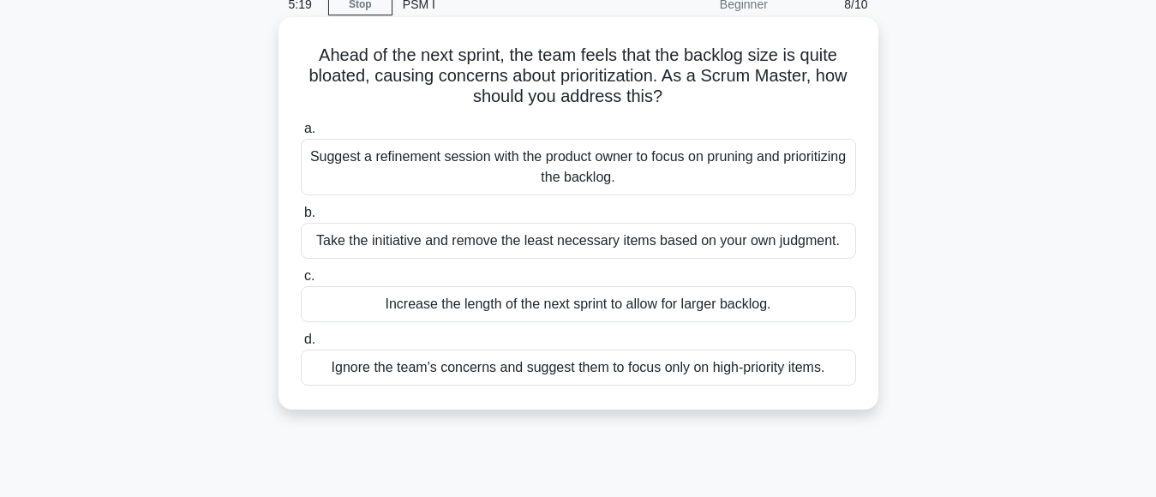
scroll to position [171, 0]
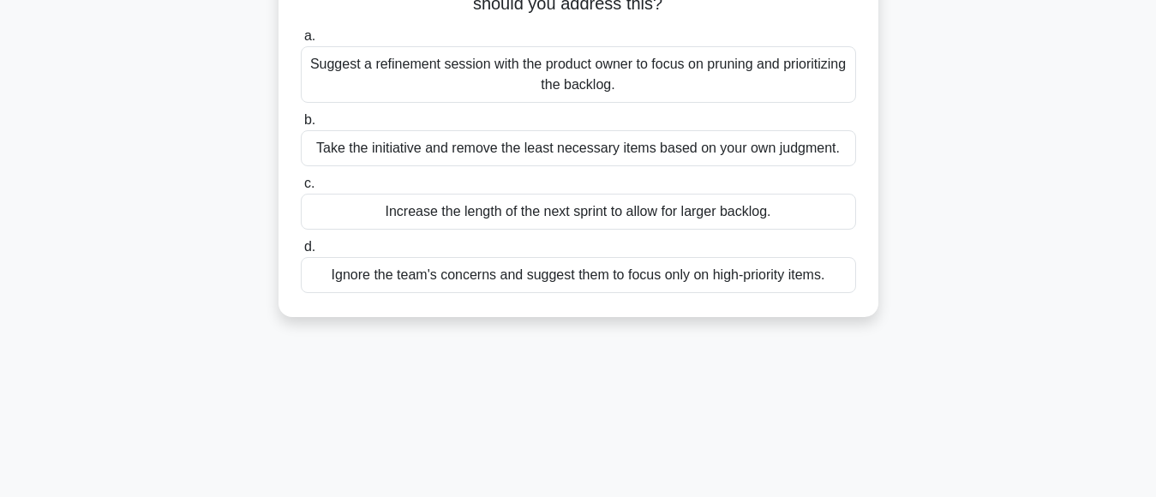
click at [561, 235] on div "a. Suggest a refinement session with the product owner to focus on pruning and …" at bounding box center [578, 159] width 576 height 274
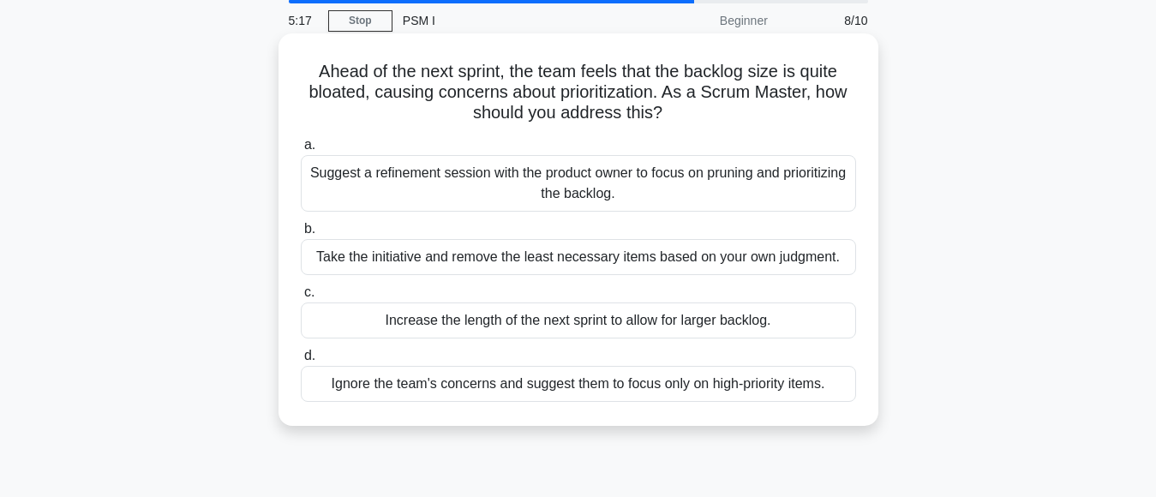
scroll to position [0, 0]
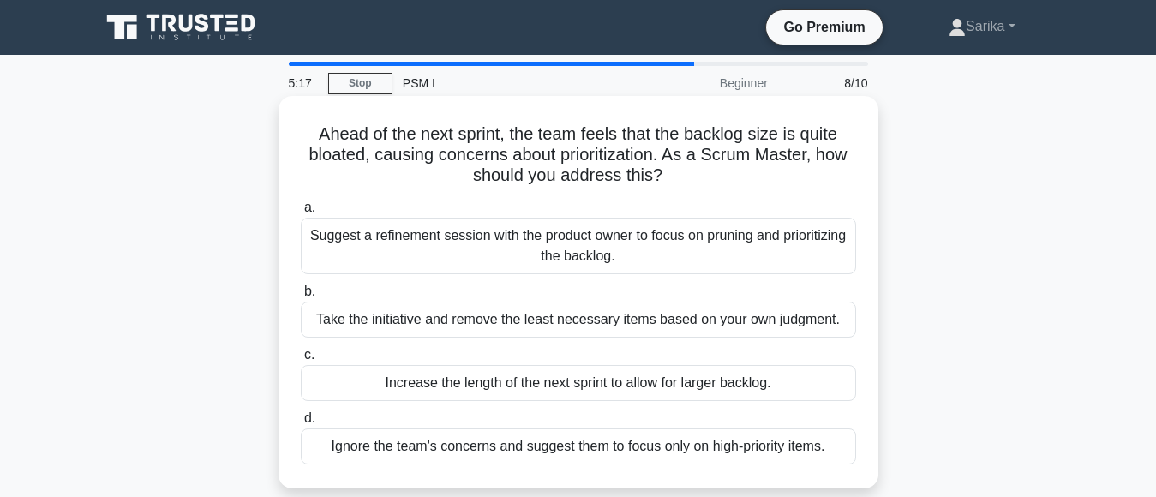
click at [561, 235] on div "Suggest a refinement session with the product owner to focus on pruning and pri…" at bounding box center [578, 246] width 555 height 57
click at [301, 213] on input "a. Suggest a refinement session with the product owner to focus on pruning and …" at bounding box center [301, 207] width 0 height 11
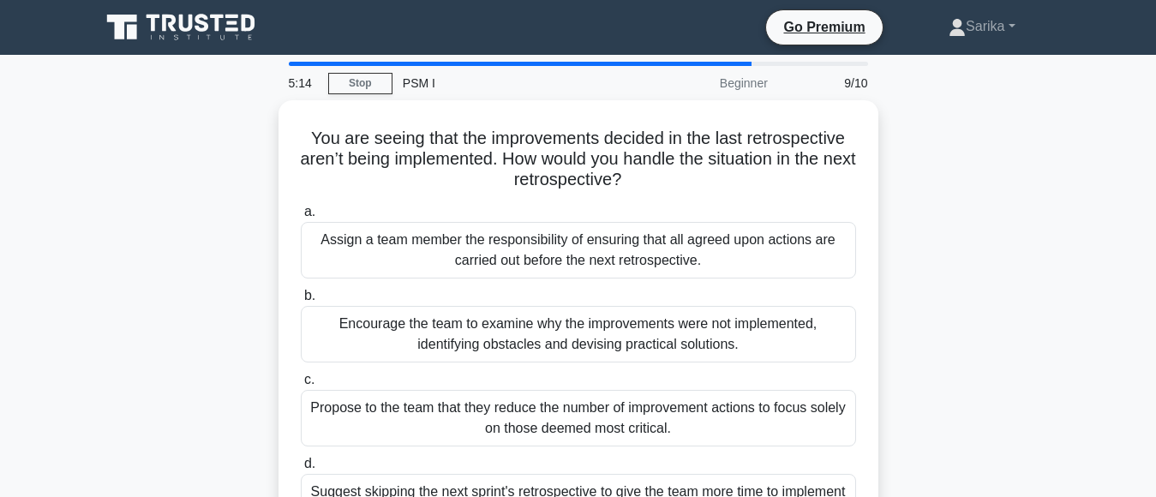
click at [561, 235] on div "Assign a team member the responsibility of ensuring that all agreed upon action…" at bounding box center [578, 250] width 555 height 57
click at [301, 218] on input "a. Assign a team member the responsibility of ensuring that all agreed upon act…" at bounding box center [301, 212] width 0 height 11
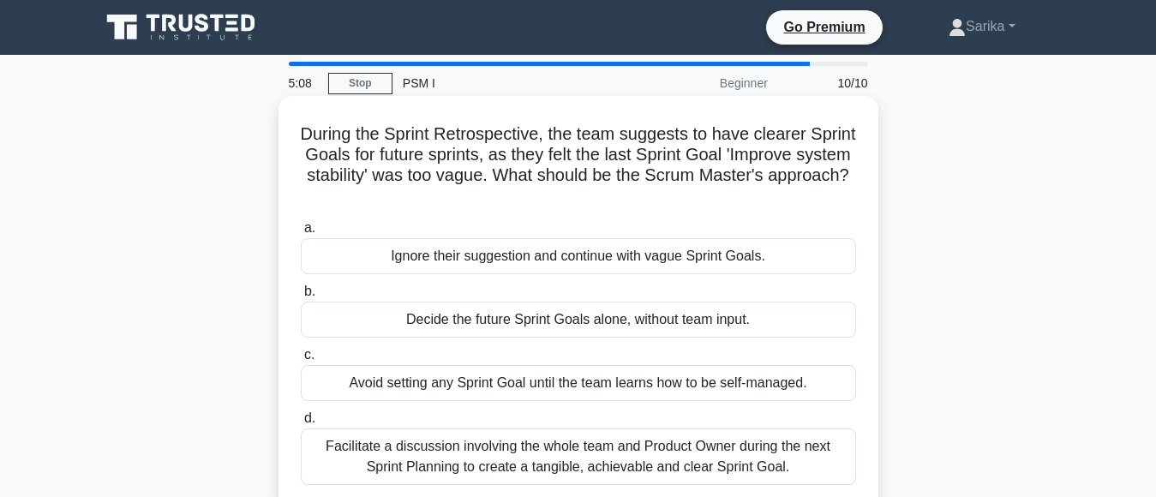
click at [542, 265] on div "Ignore their suggestion and continue with vague Sprint Goals." at bounding box center [578, 256] width 555 height 36
click at [301, 234] on input "a. Ignore their suggestion and continue with vague Sprint Goals." at bounding box center [301, 228] width 0 height 11
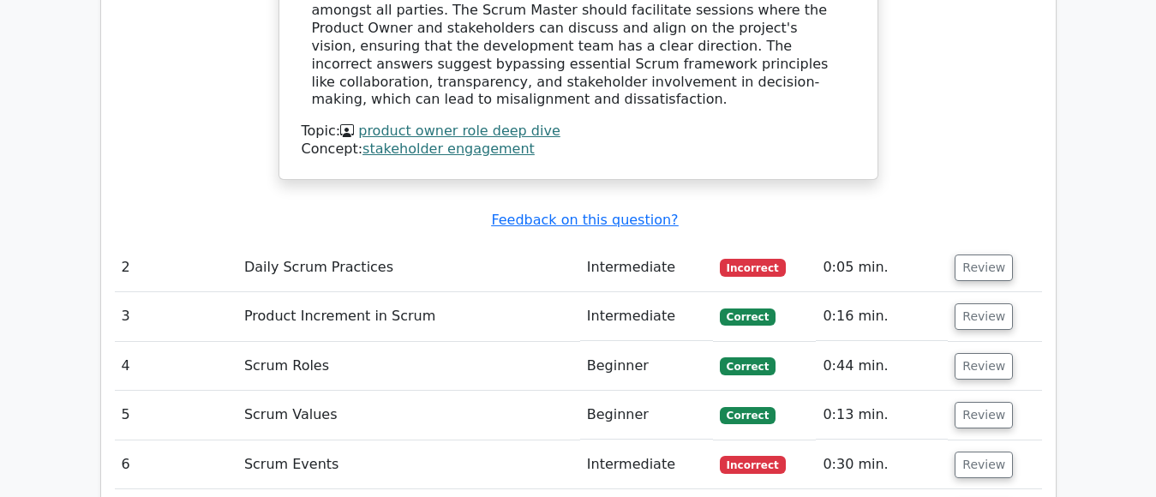
scroll to position [2142, 0]
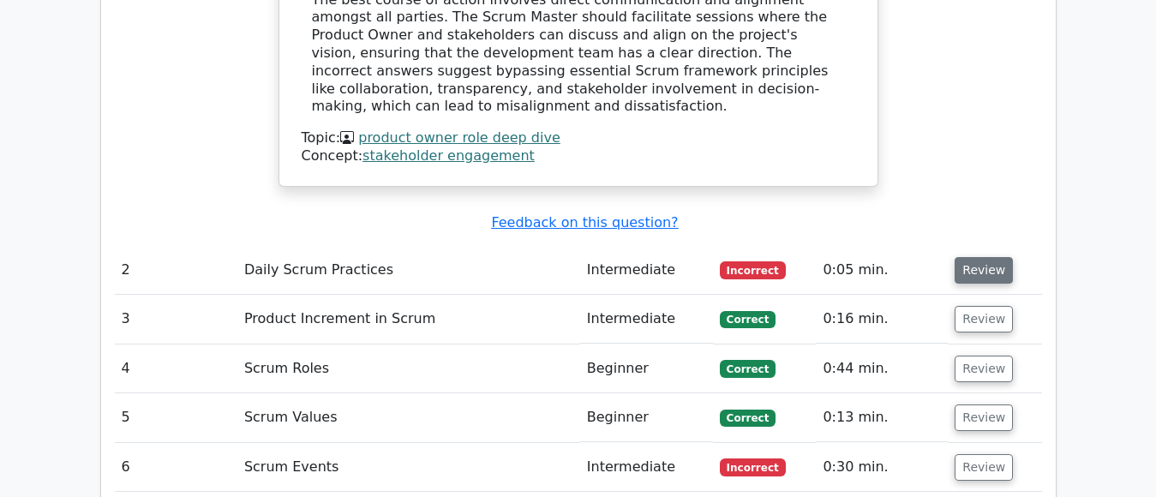
click at [961, 257] on button "Review" at bounding box center [984, 270] width 58 height 27
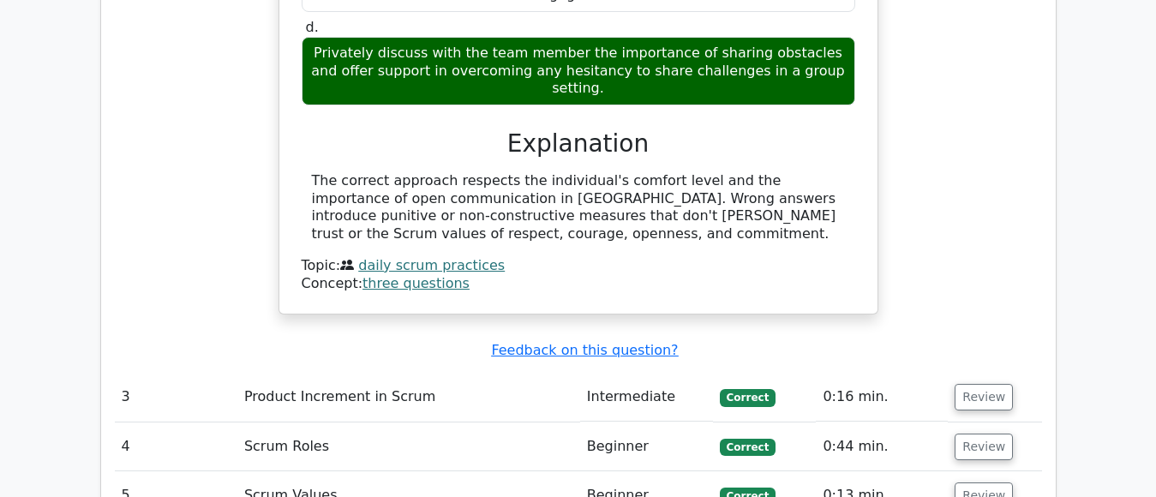
scroll to position [2828, 0]
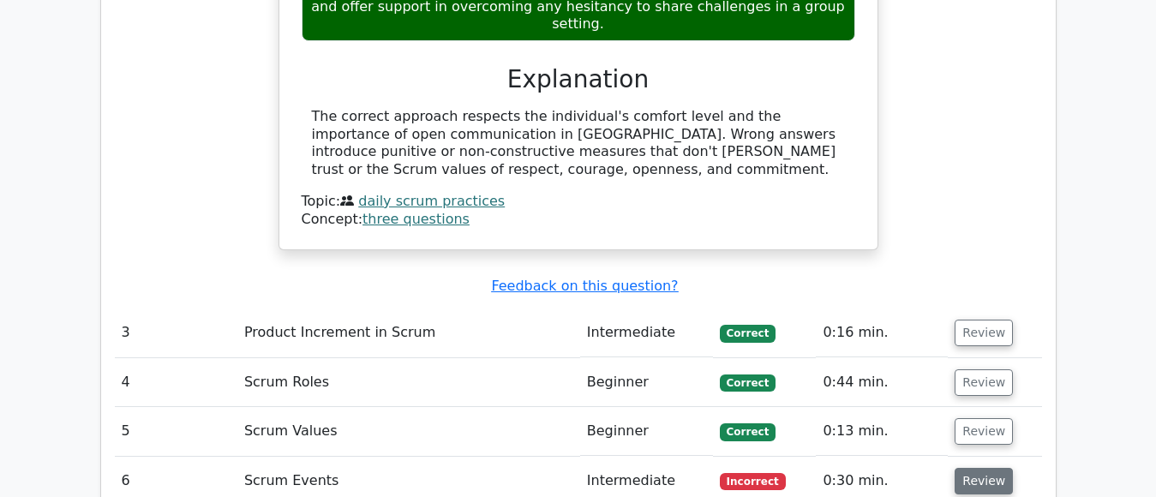
click at [967, 468] on button "Review" at bounding box center [984, 481] width 58 height 27
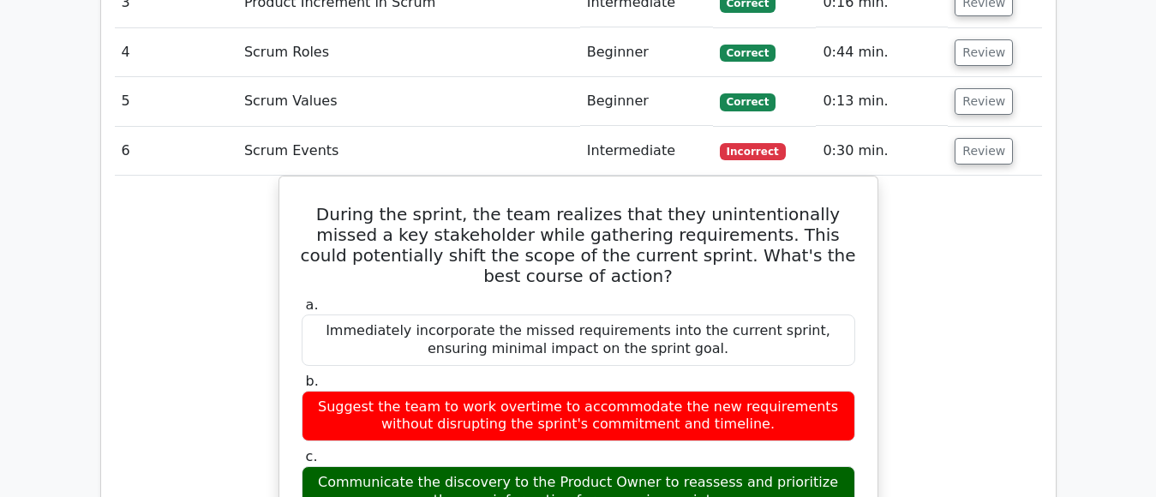
scroll to position [2999, 0]
